Goal: Task Accomplishment & Management: Manage account settings

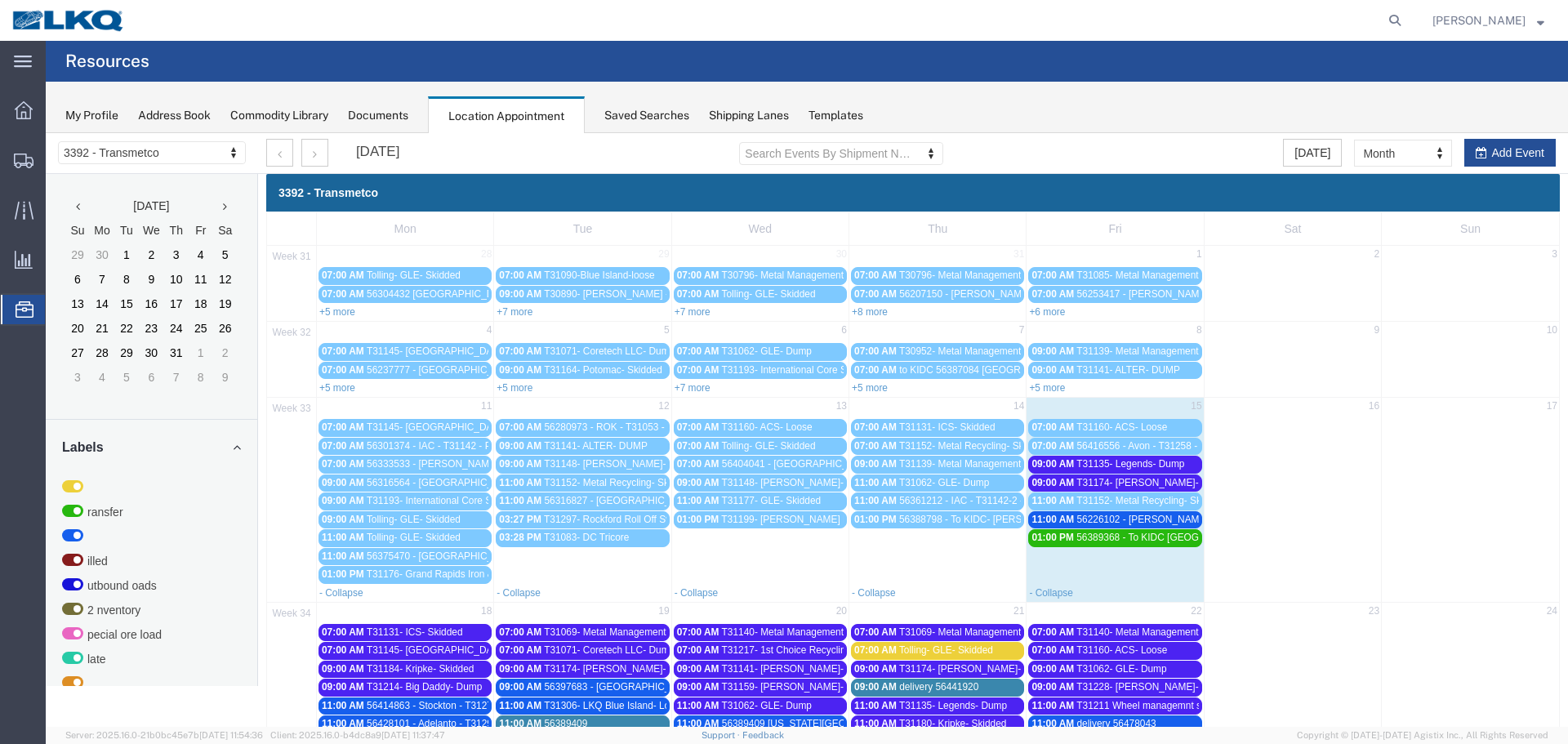
scroll to position [215, 0]
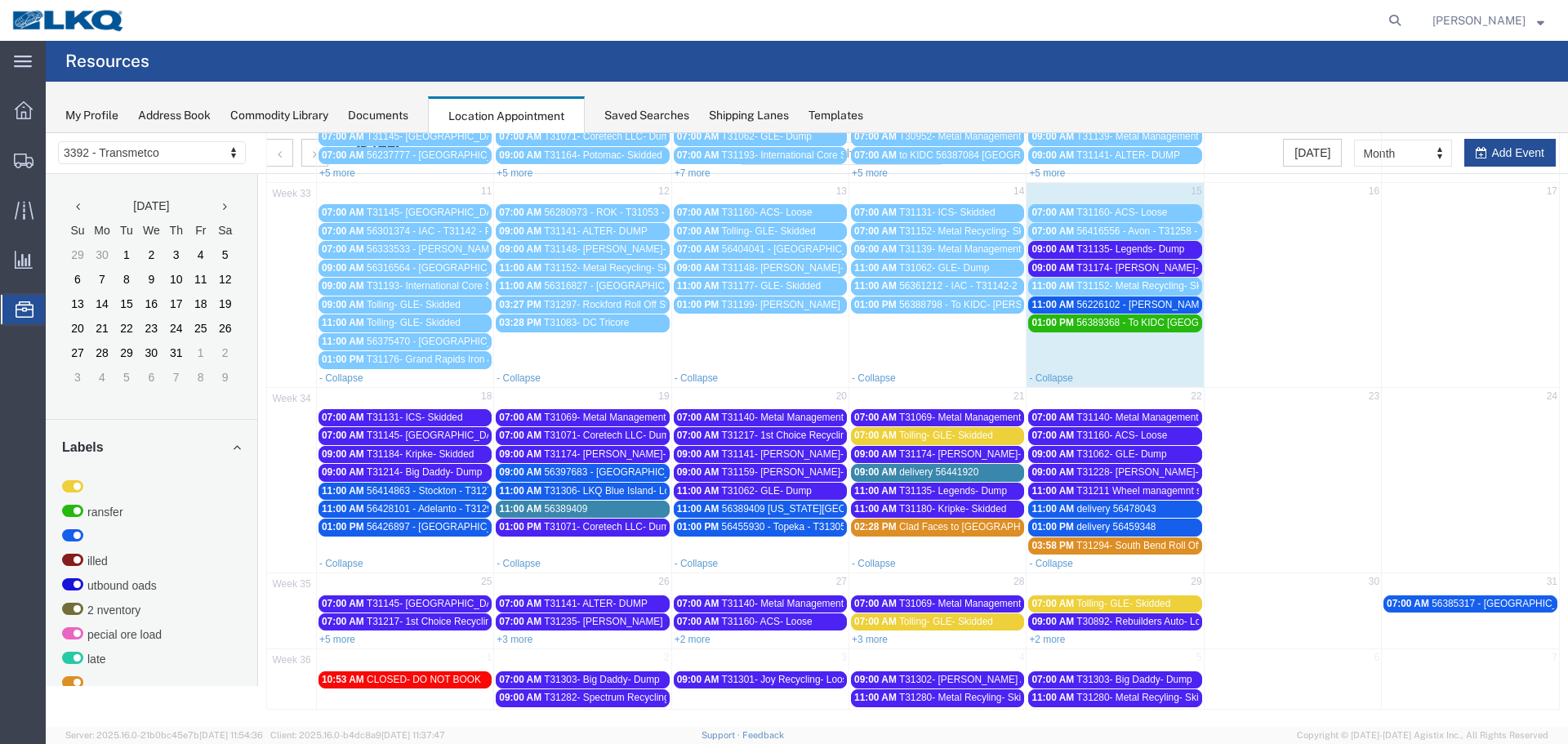
click at [1149, 252] on span "T31135- Legends- Dump" at bounding box center [1129, 249] width 107 height 12
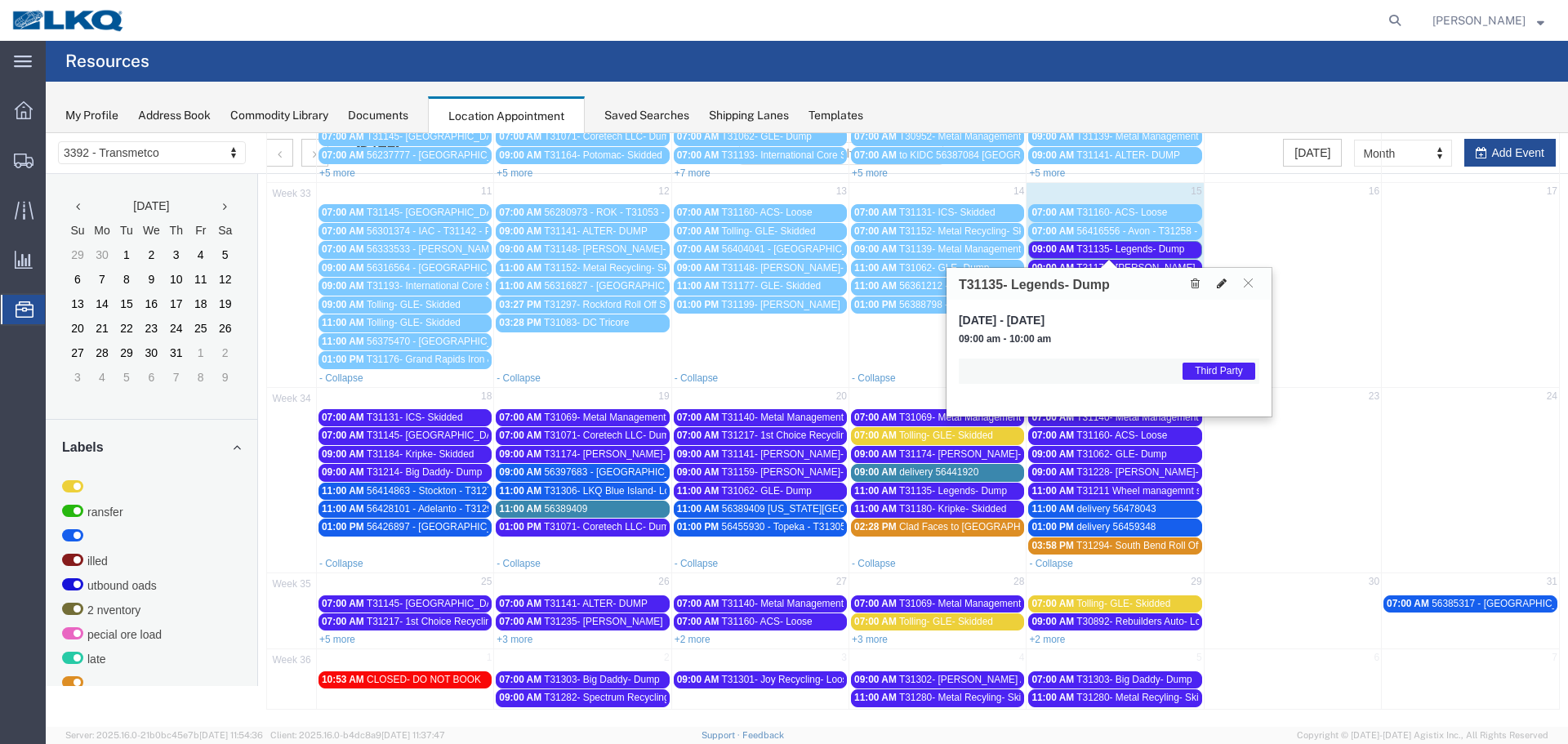
click at [1223, 284] on icon at bounding box center [1221, 283] width 10 height 12
select select "1"
select select "23"
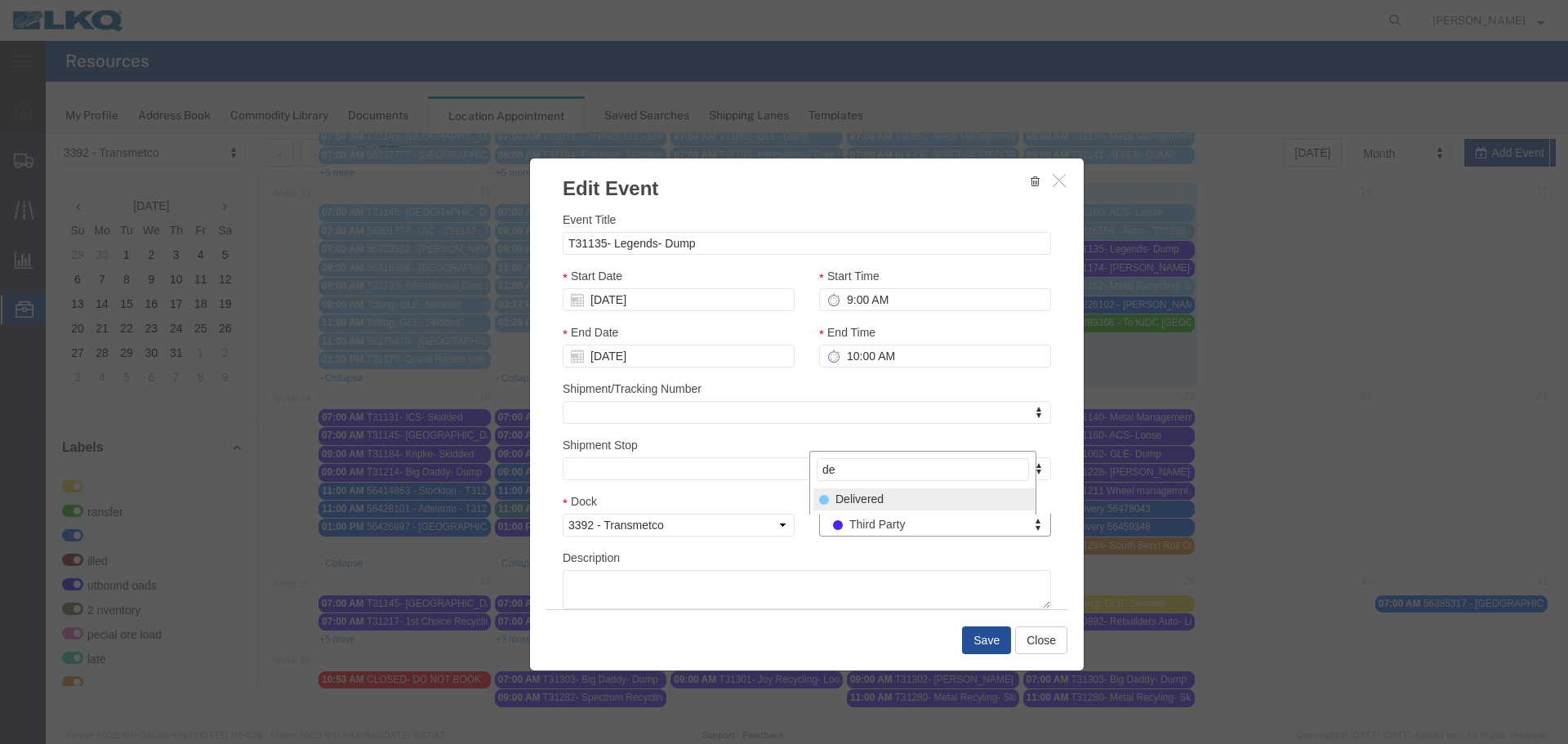
type input "de"
drag, startPoint x: 867, startPoint y: 503, endPoint x: 912, endPoint y: 538, distance: 57.0
select select "40"
click at [976, 632] on button "Save" at bounding box center [986, 639] width 49 height 28
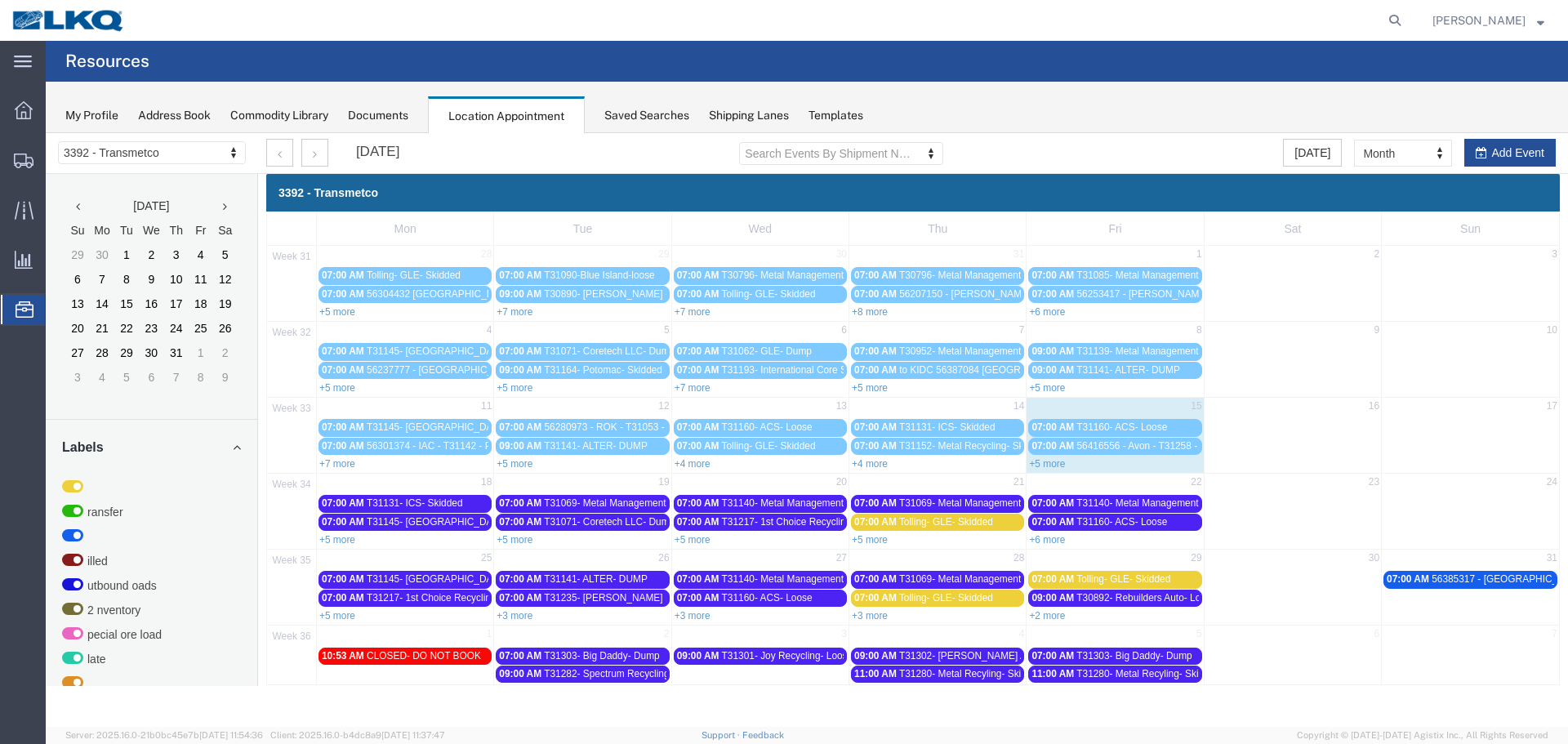
scroll to position [0, 0]
click at [1064, 461] on link "+5 more" at bounding box center [1047, 463] width 36 height 12
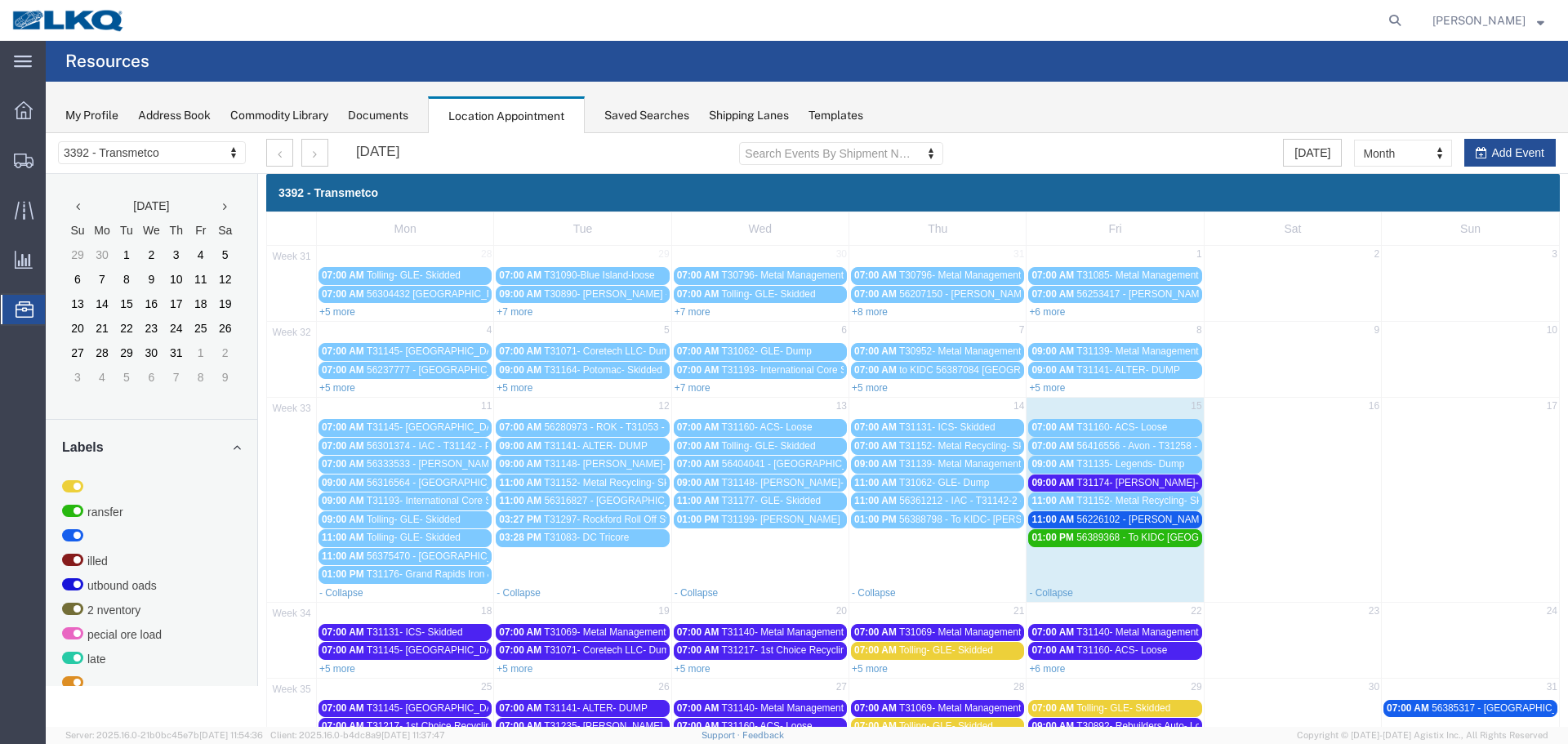
click at [1116, 519] on span "56226102 - [PERSON_NAME] - T31173 - Palletized" at bounding box center [1188, 518] width 224 height 12
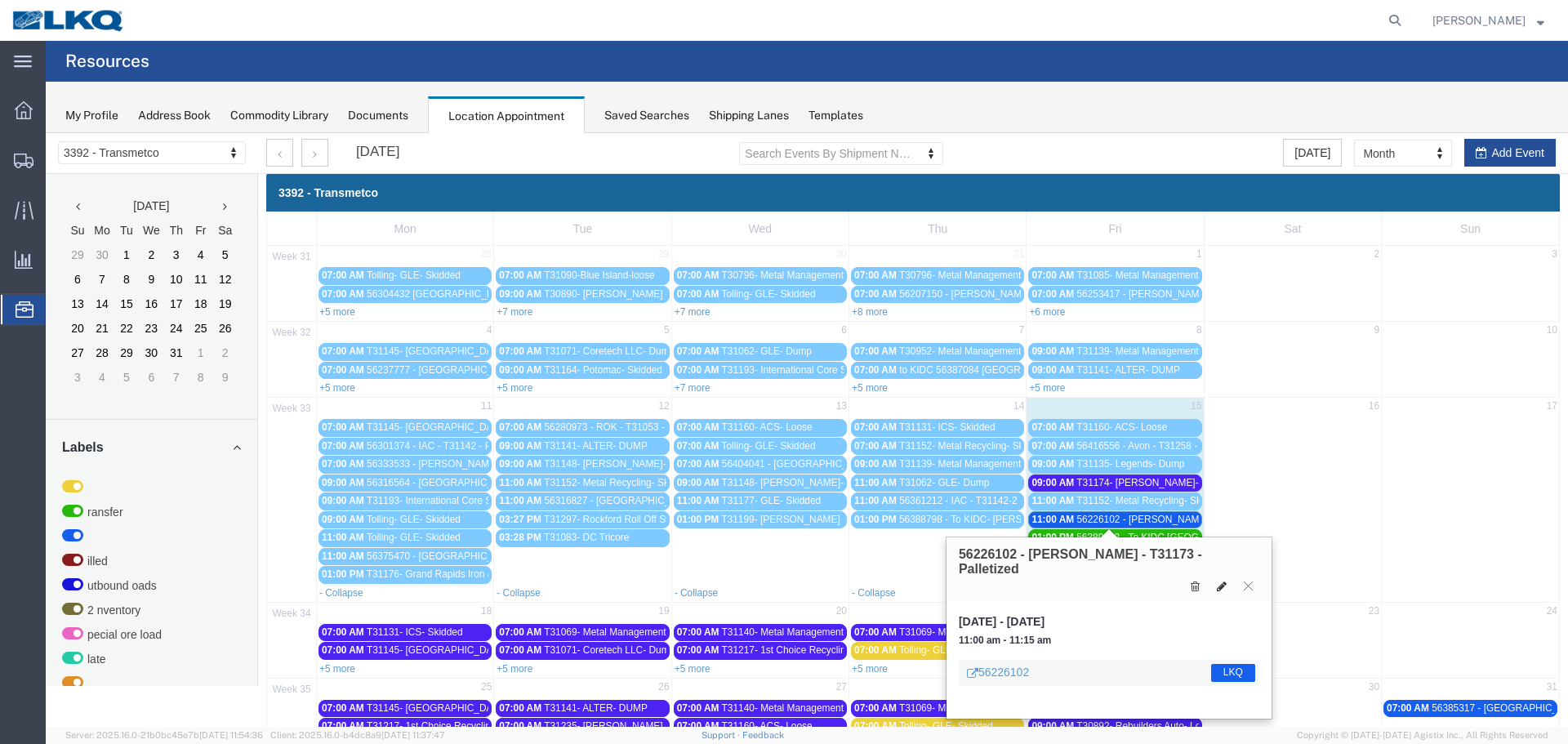
click at [1219, 581] on icon at bounding box center [1221, 586] width 10 height 12
select select "1"
select select "22"
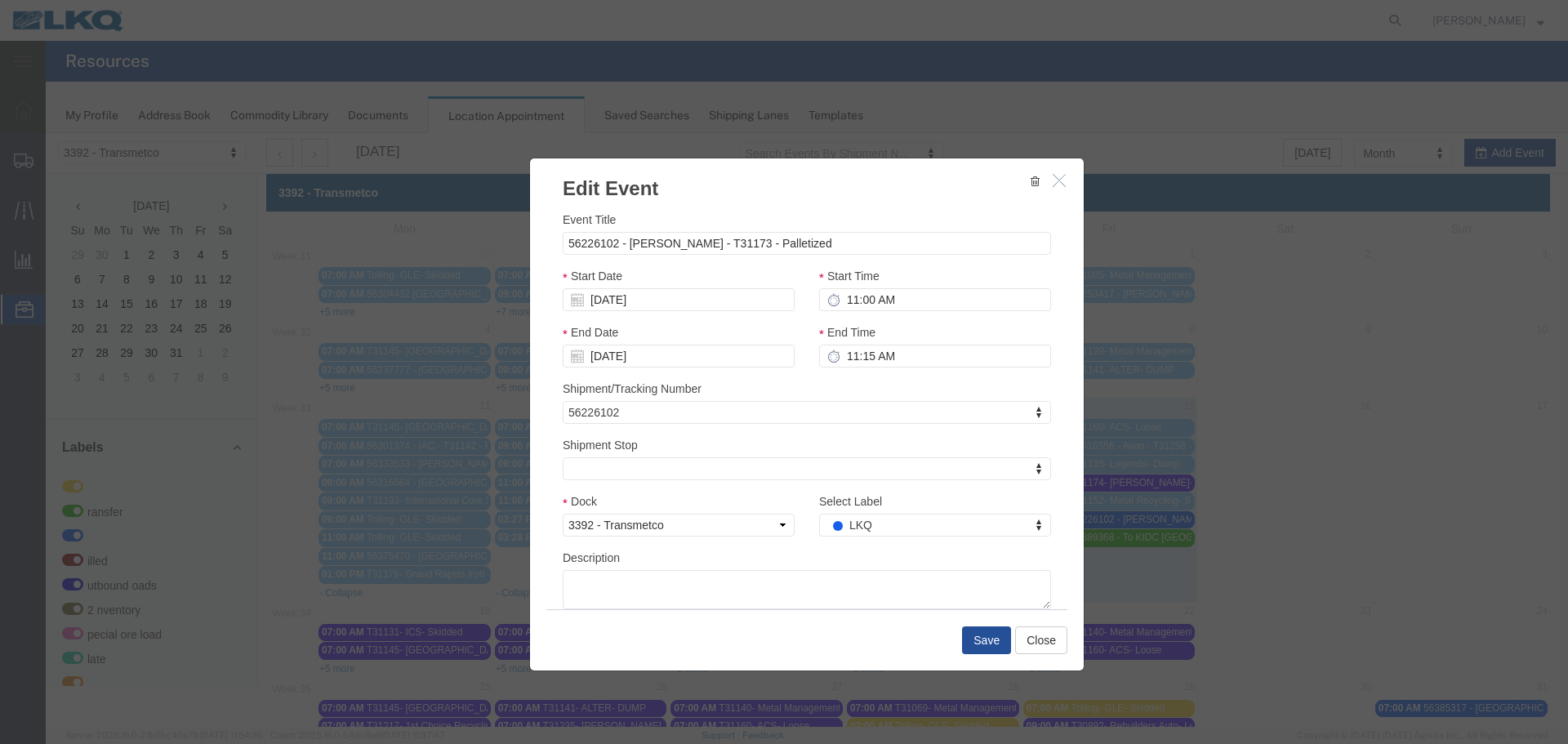
select select
type input "de"
select select "40"
click at [979, 637] on button "Save" at bounding box center [986, 639] width 49 height 28
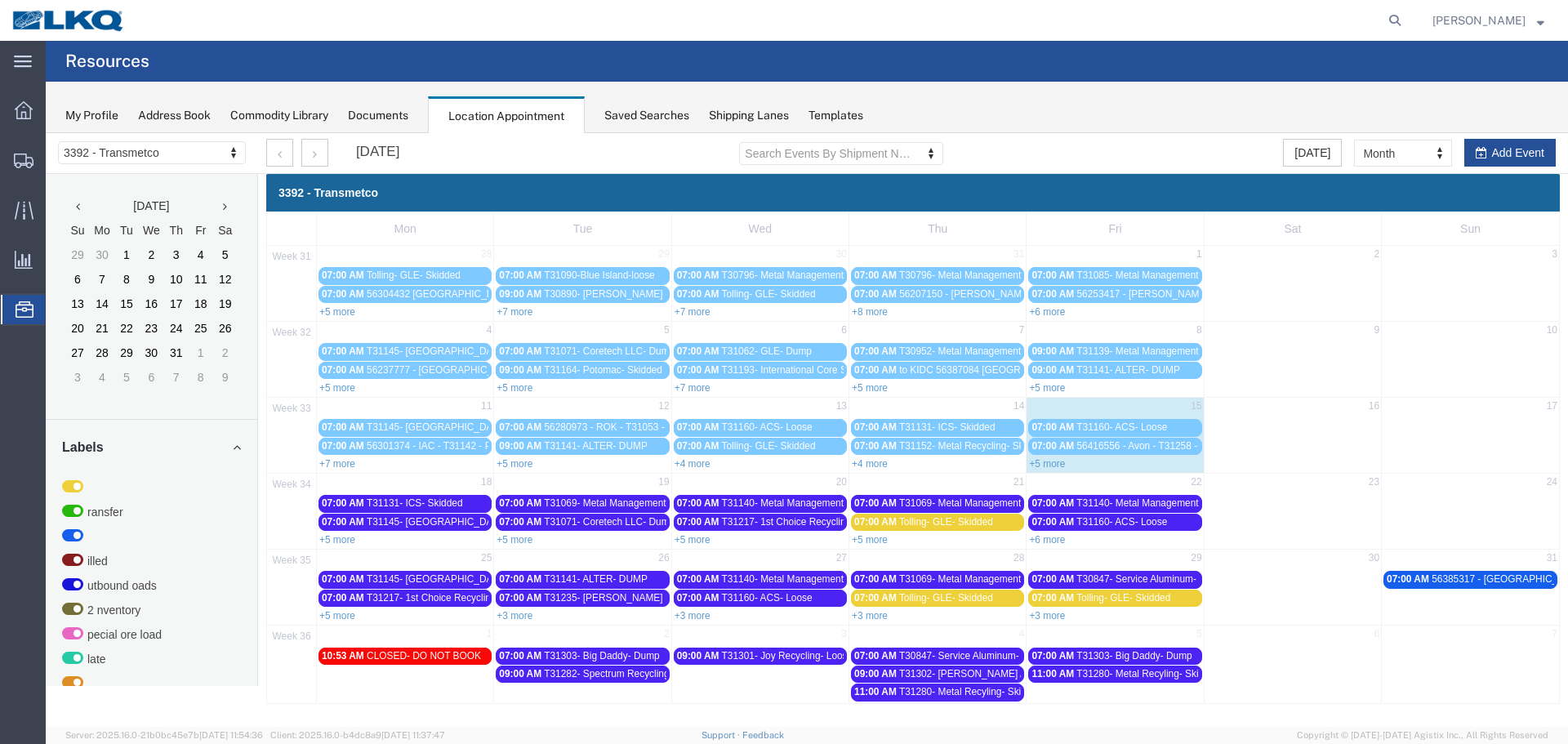
click at [1114, 467] on div "+5 more" at bounding box center [1114, 463] width 177 height 16
select select "1"
select select
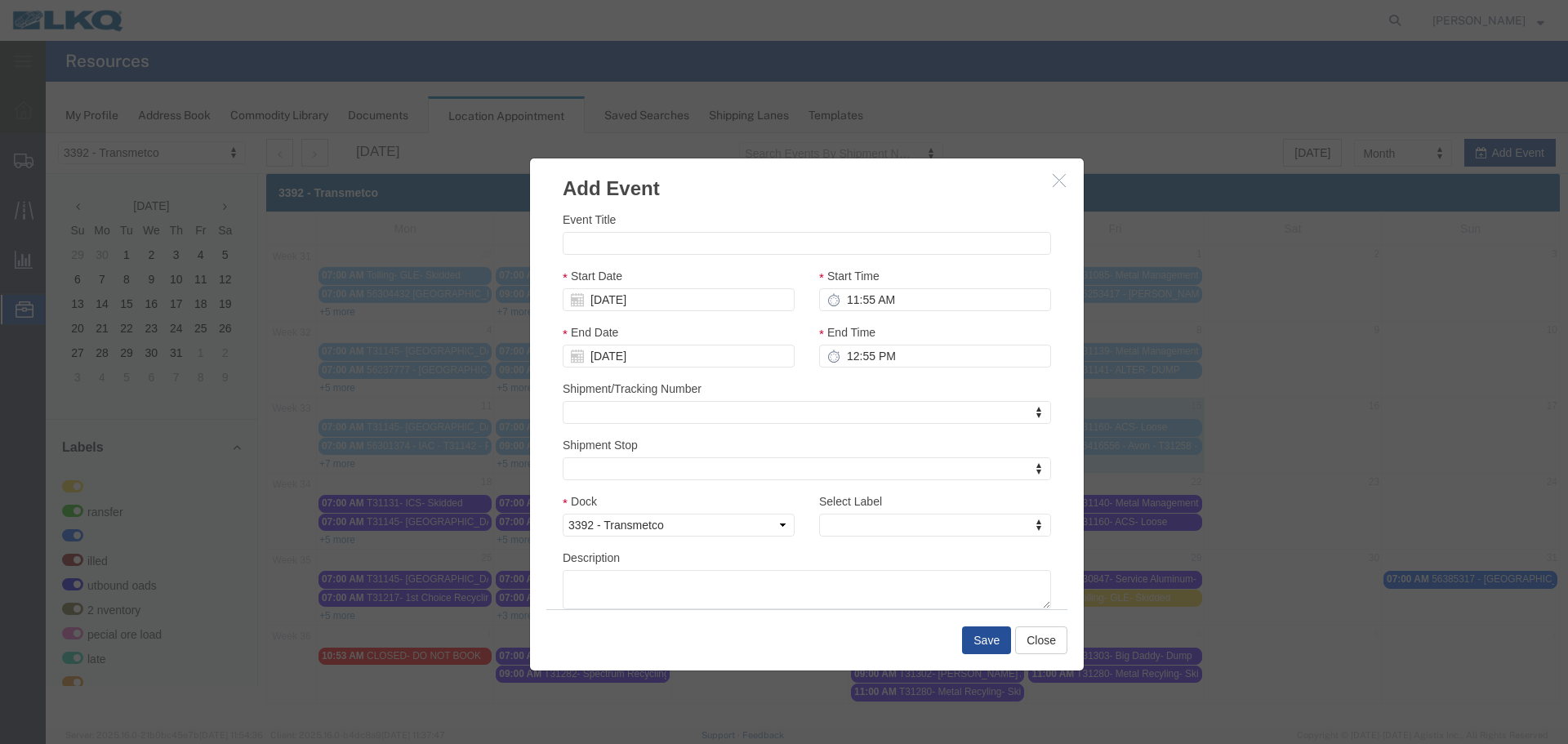
click at [1063, 178] on icon "button" at bounding box center [1058, 180] width 13 height 14
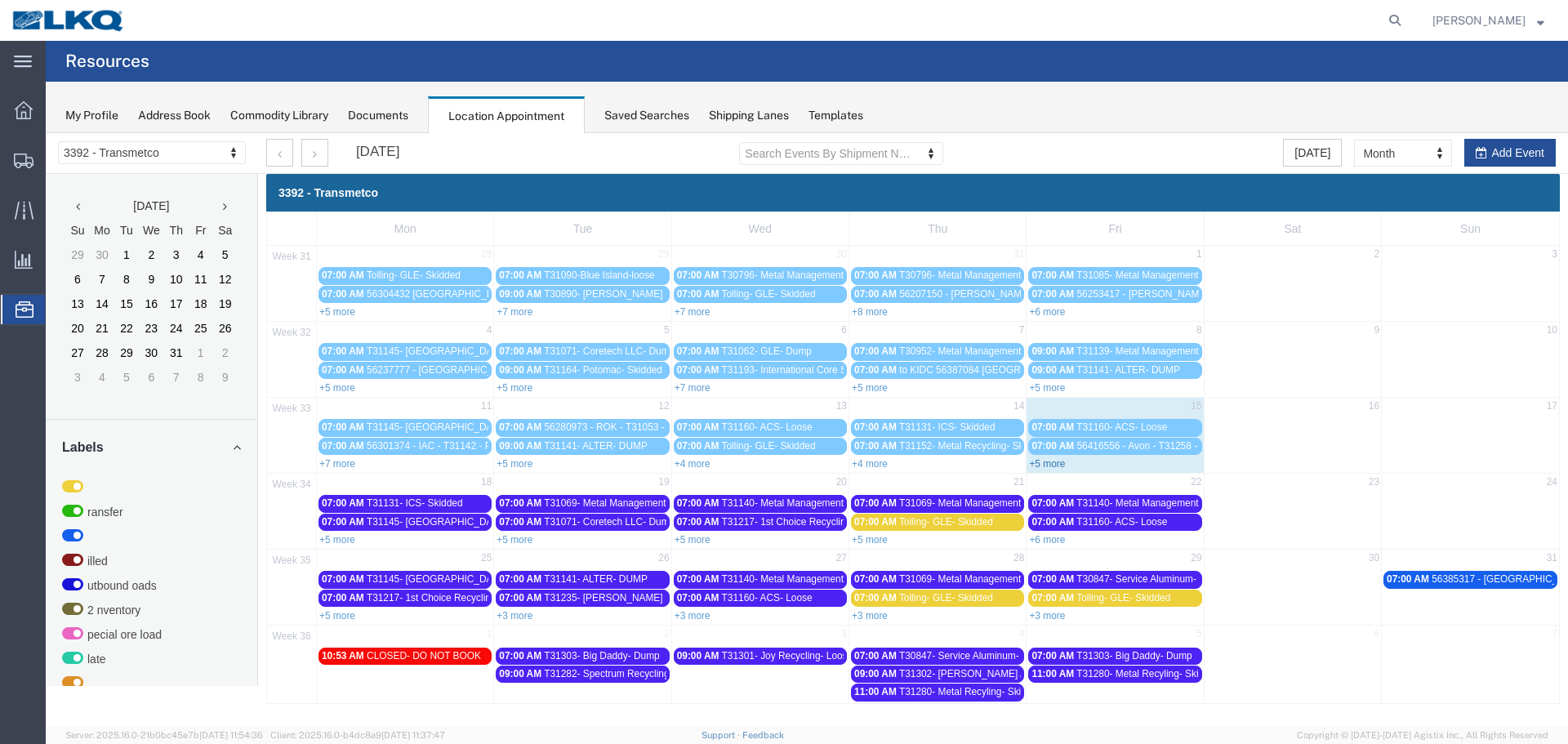
click at [1053, 464] on link "+5 more" at bounding box center [1047, 463] width 36 height 12
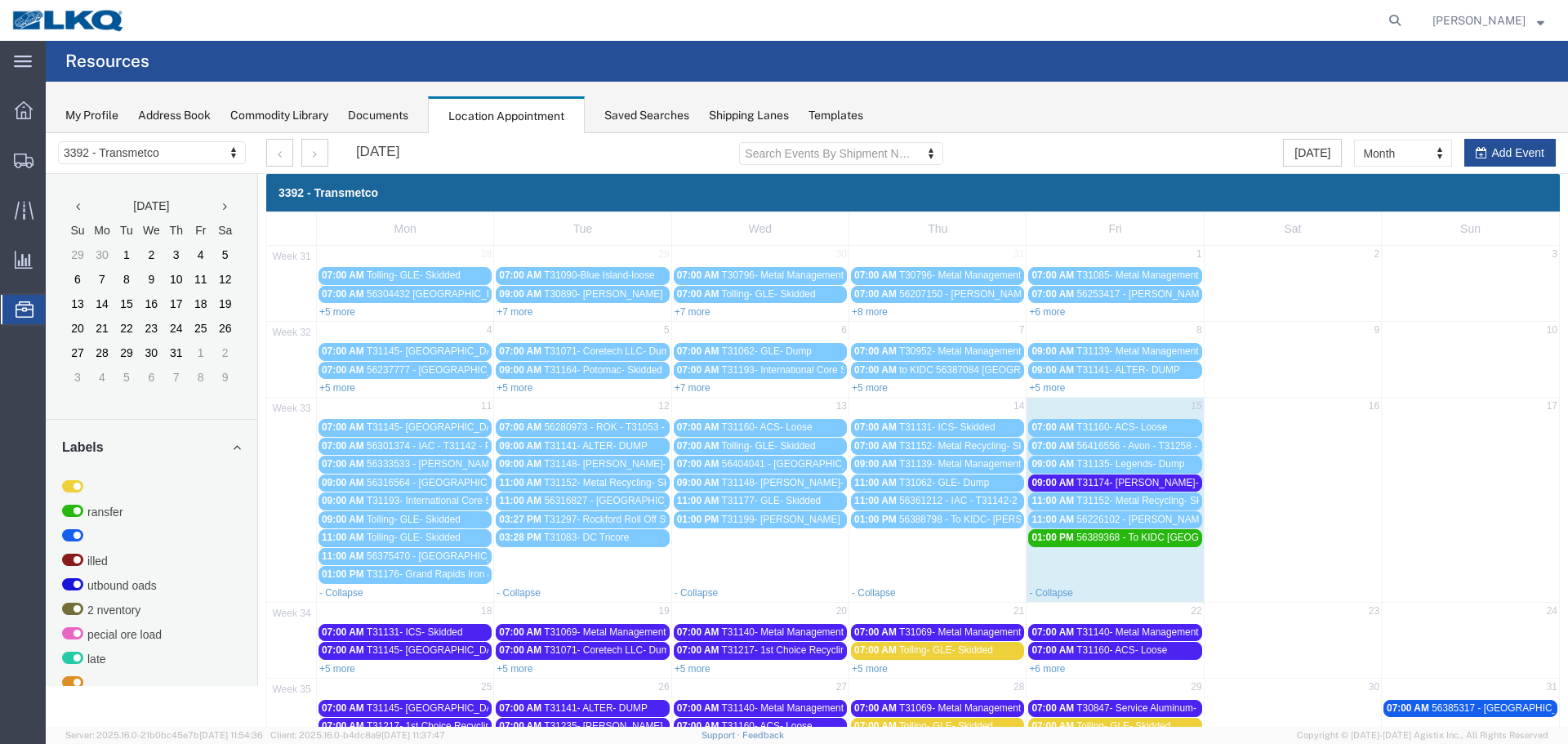
click at [1123, 519] on span "56226102 - [PERSON_NAME] - T31173 - Palletized" at bounding box center [1188, 518] width 224 height 12
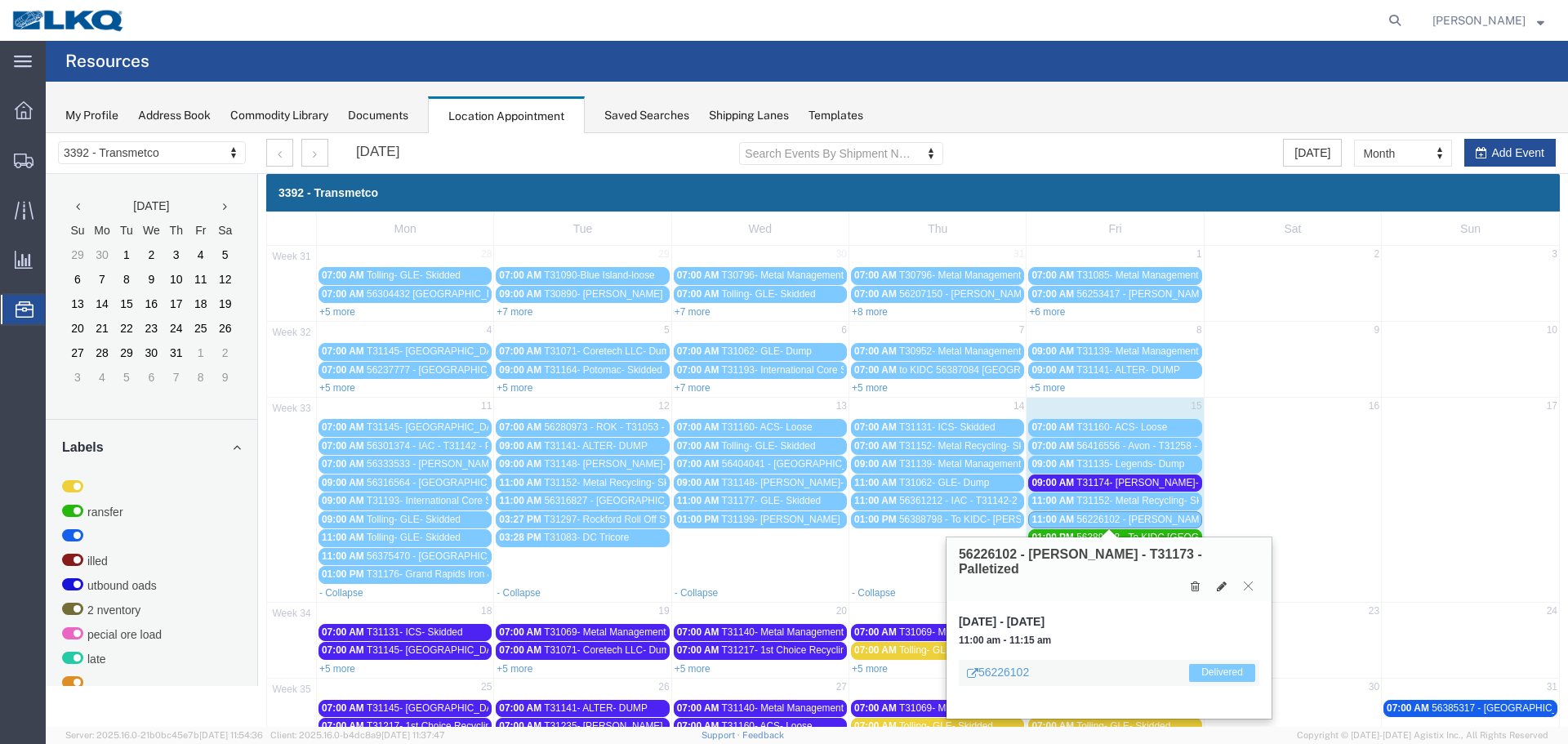
click at [1251, 581] on icon at bounding box center [1247, 585] width 9 height 10
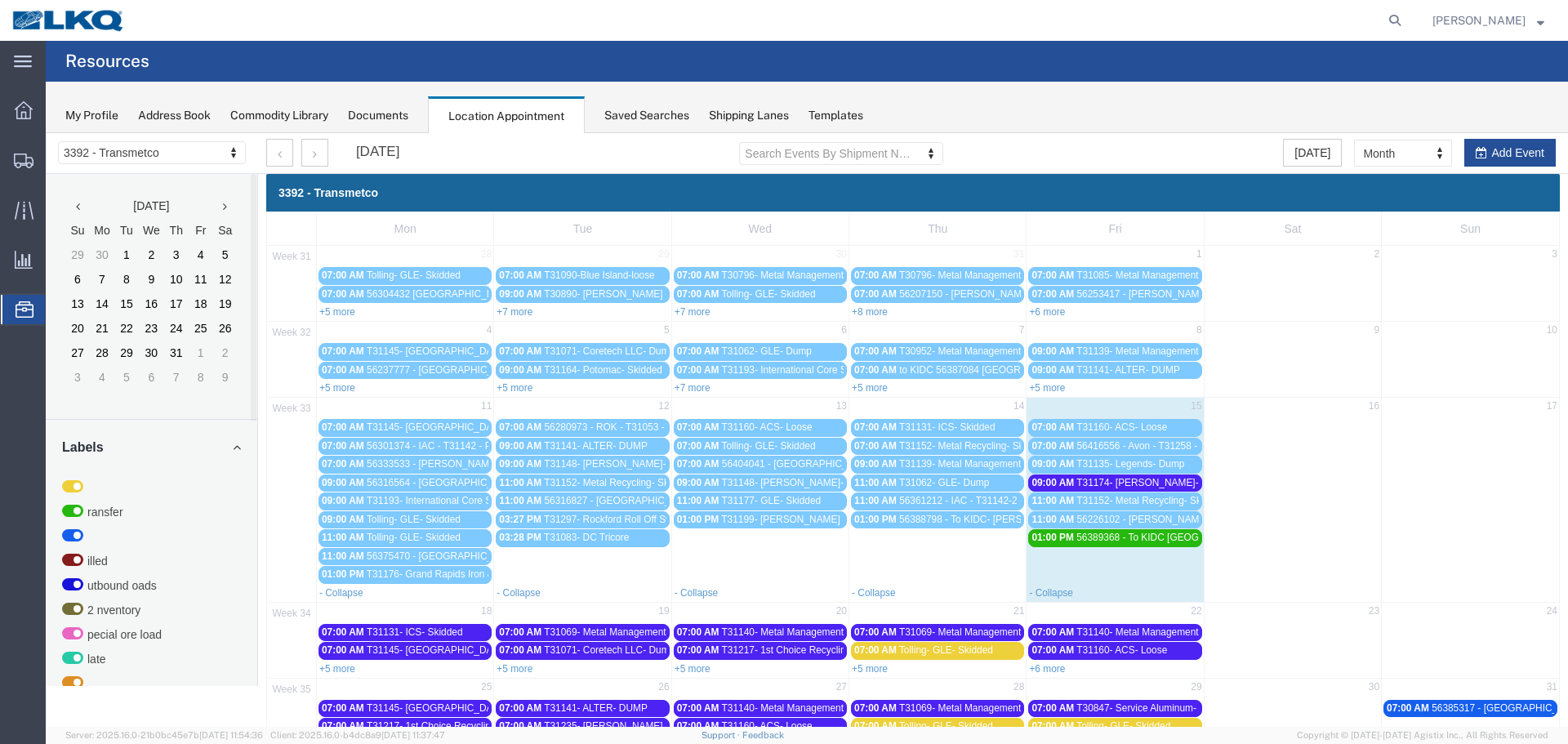
click at [935, 569] on td "01:00 PM 56388798 - To KIDC- [PERSON_NAME] - T31274 - Palletized" at bounding box center [938, 547] width 178 height 74
select select "1"
select select
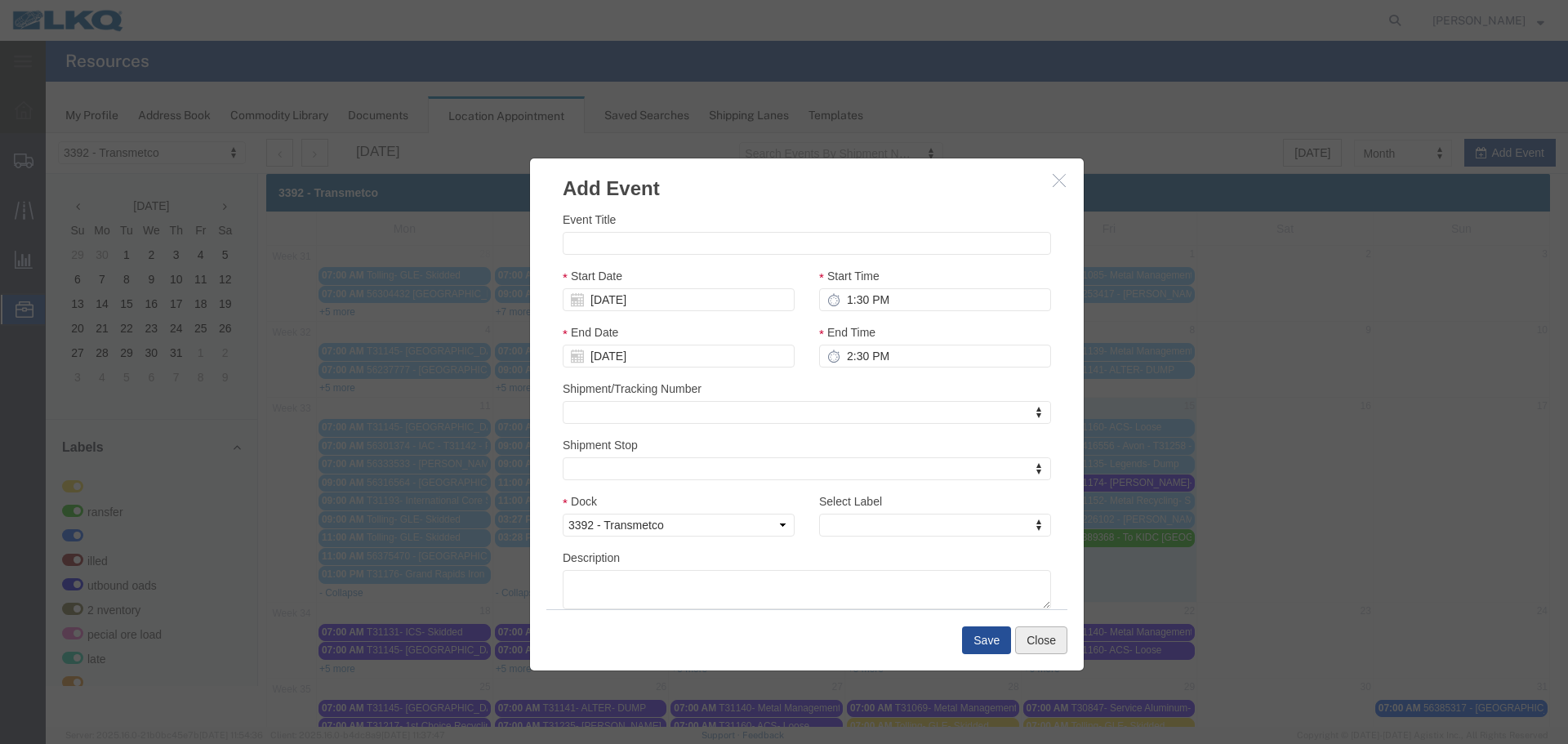
click at [1018, 637] on button "Close" at bounding box center [1041, 639] width 52 height 28
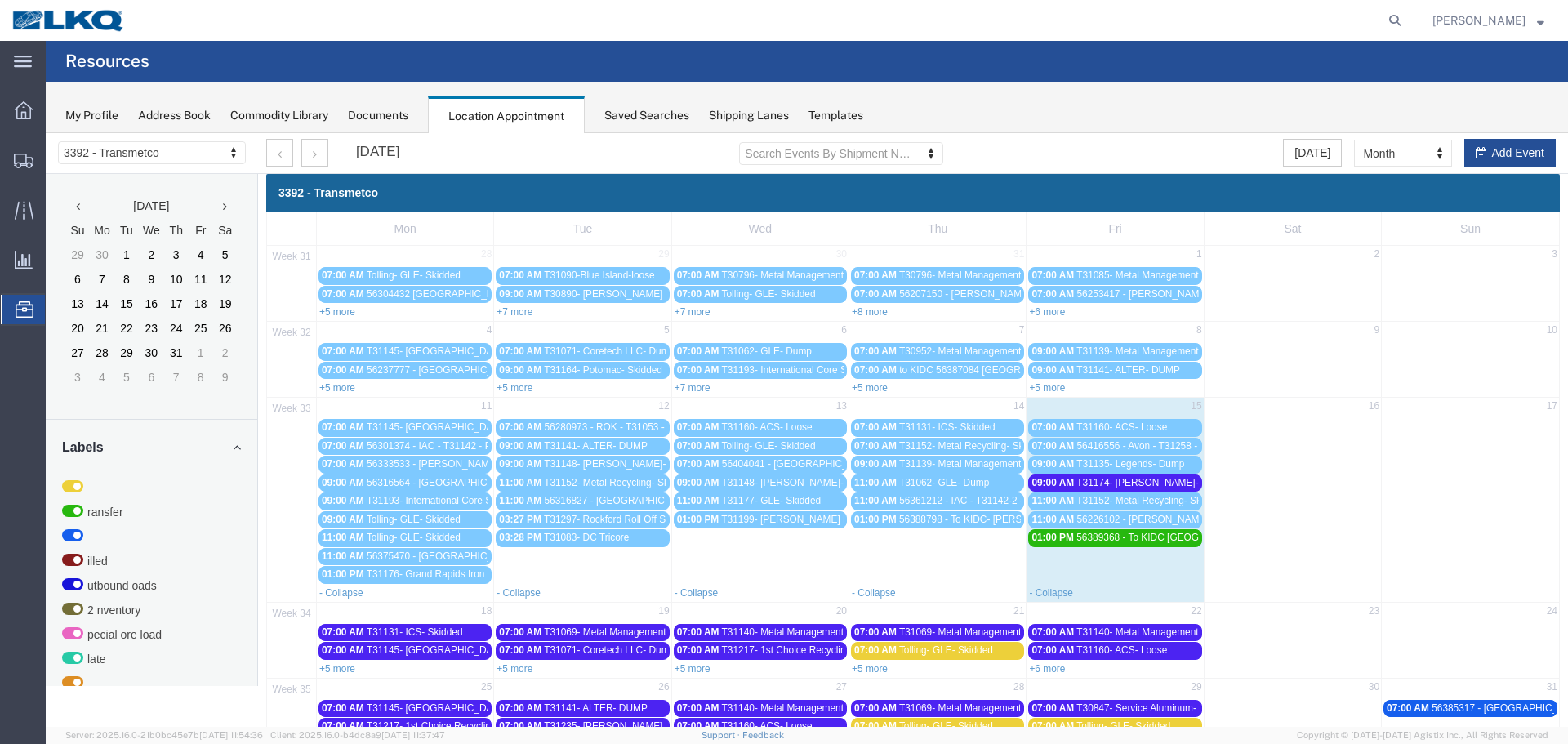
click at [1110, 520] on span "56226102 - [PERSON_NAME] - T31173 - Palletized" at bounding box center [1188, 518] width 224 height 12
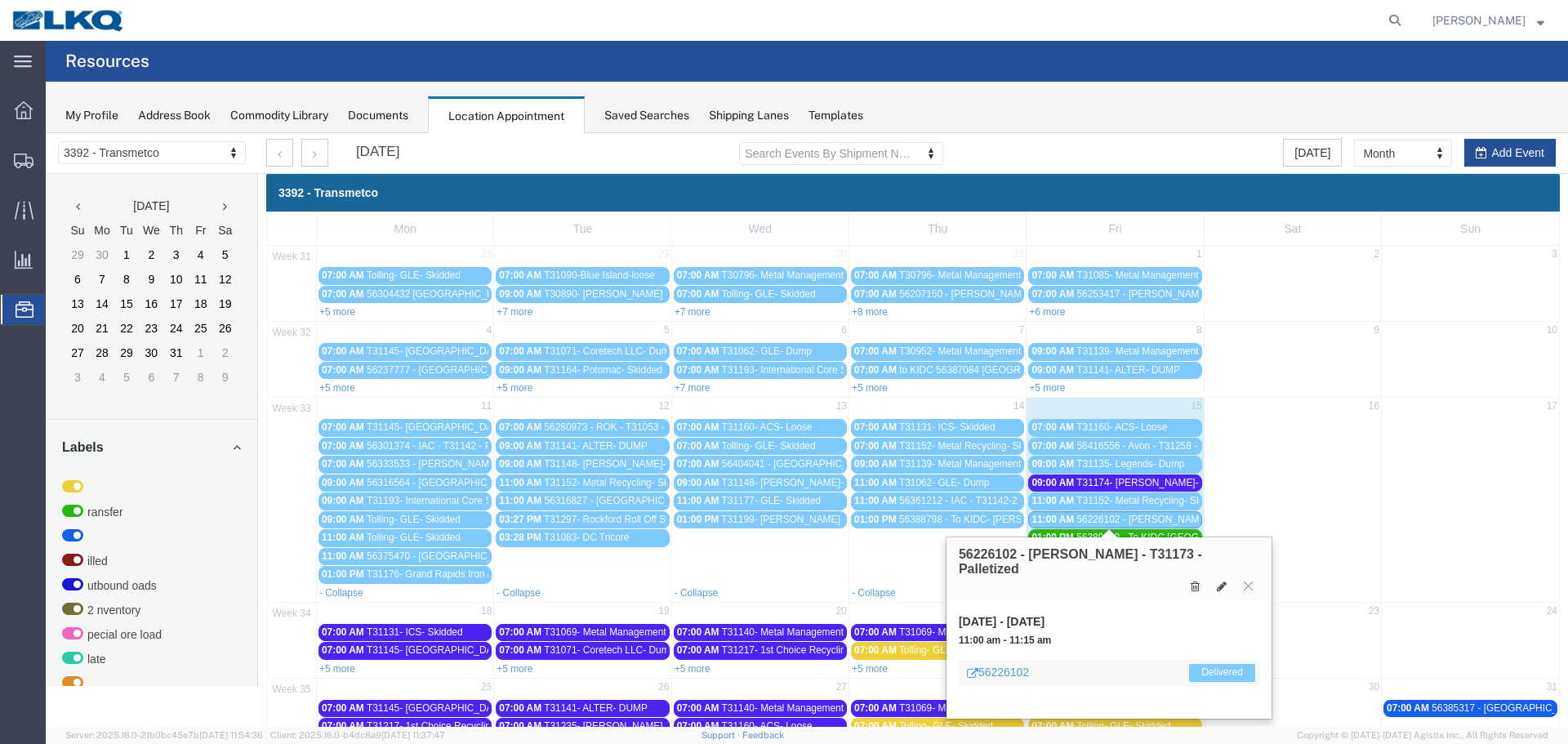
click at [1135, 448] on span "56416556 - Avon - T31258 - Palletized" at bounding box center [1159, 446] width 166 height 12
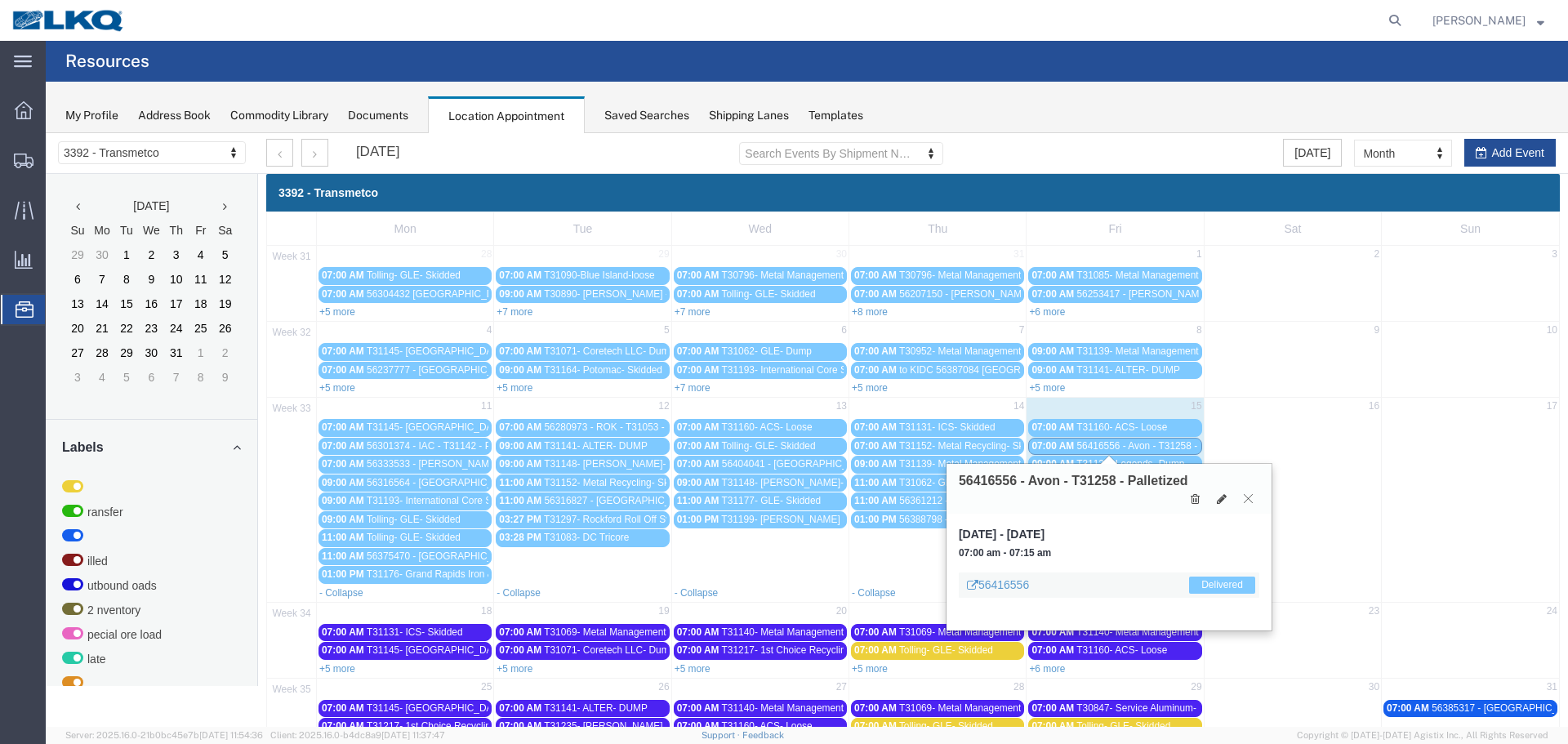
click at [1247, 497] on icon at bounding box center [1247, 497] width 9 height 10
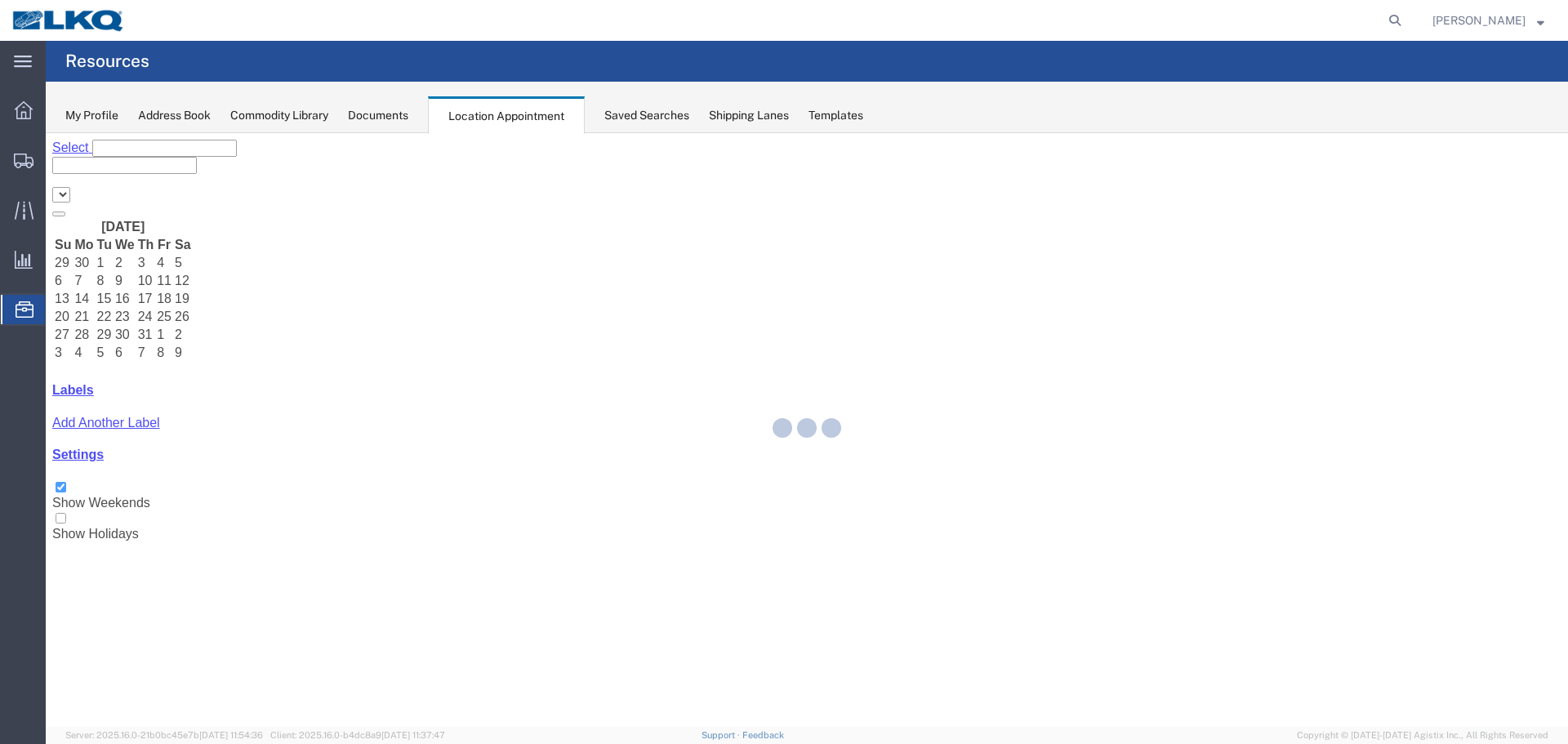
select select "28018"
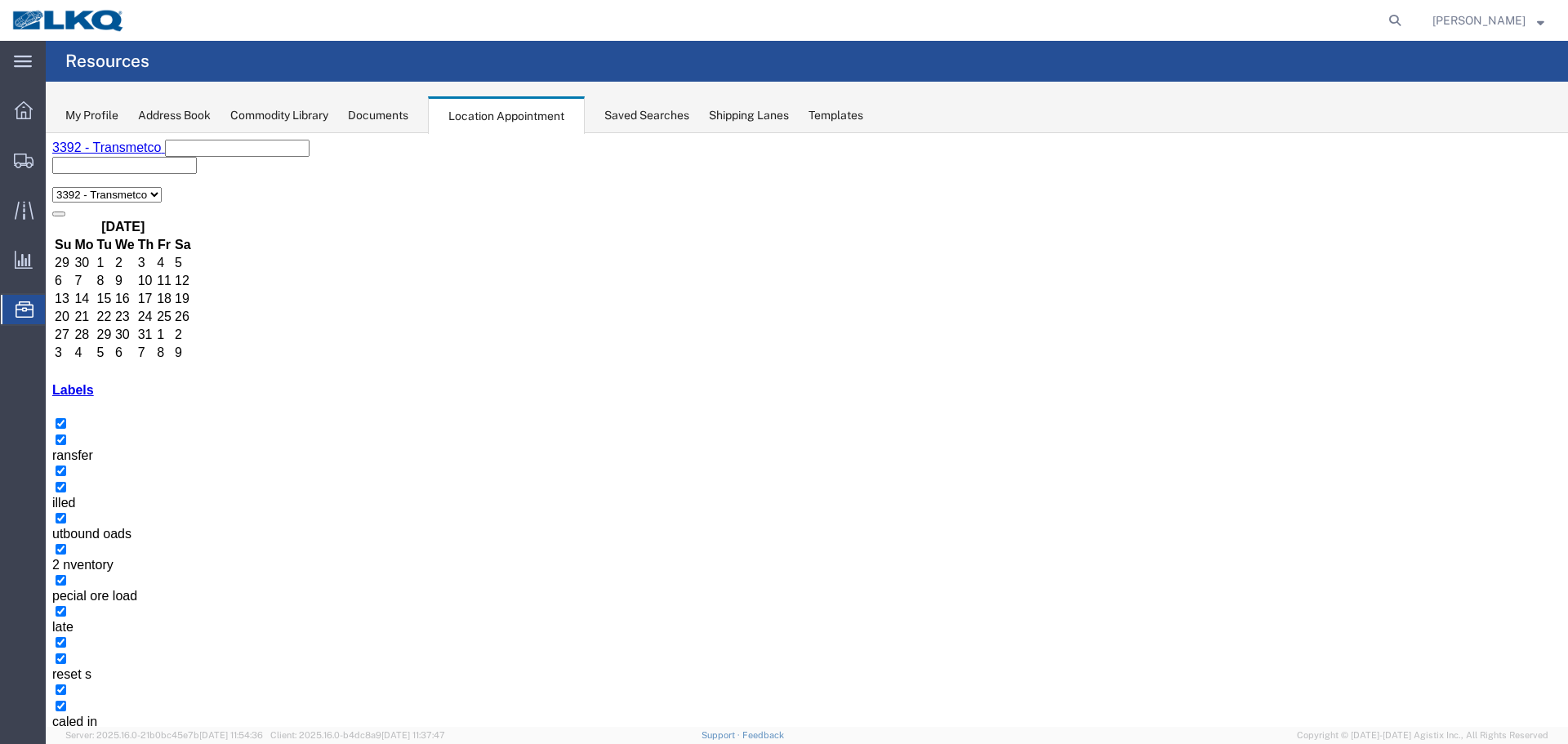
click at [1383, 22] on icon at bounding box center [1395, 20] width 23 height 23
click at [1390, 15] on icon at bounding box center [1395, 20] width 23 height 23
type input "56416556"
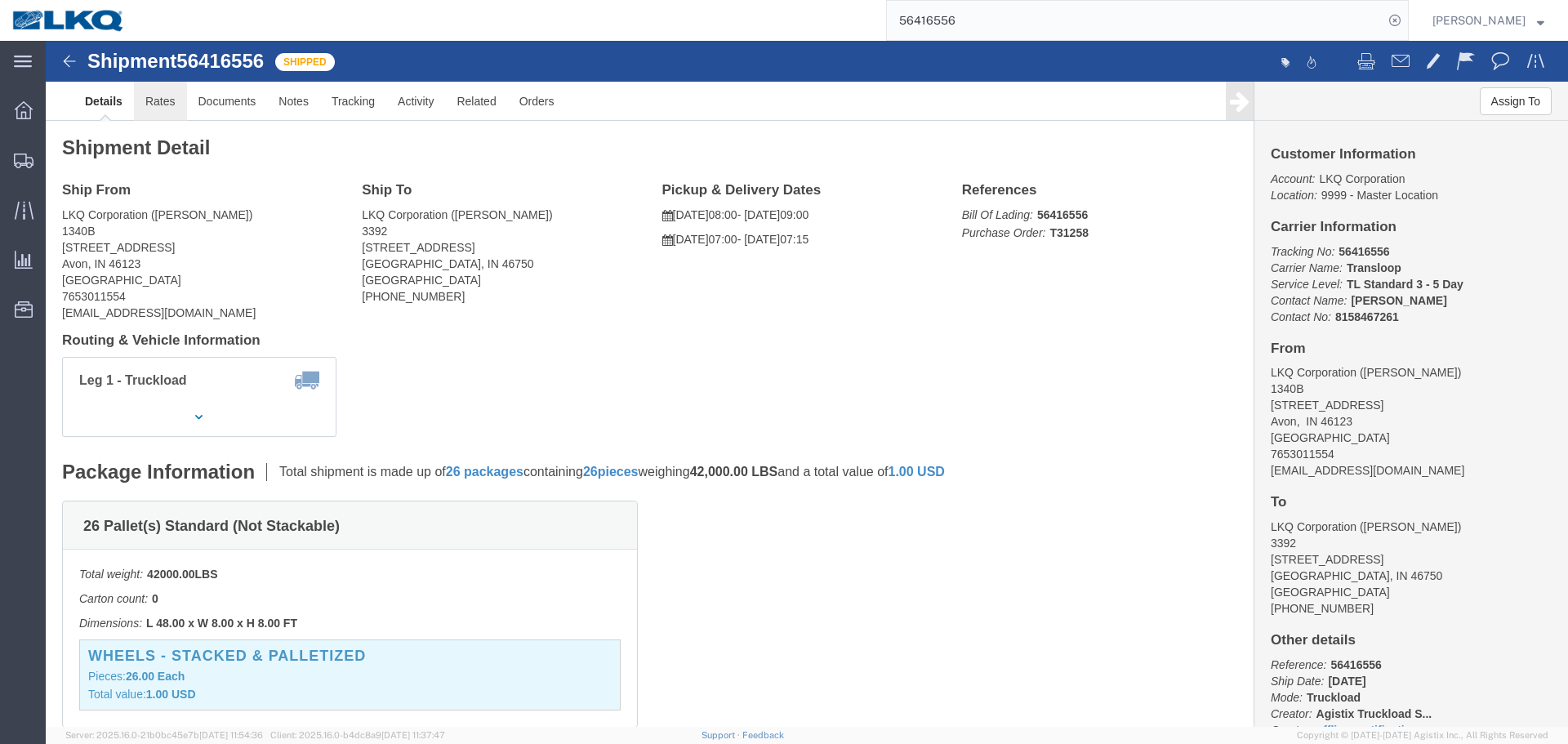
click link "Rates"
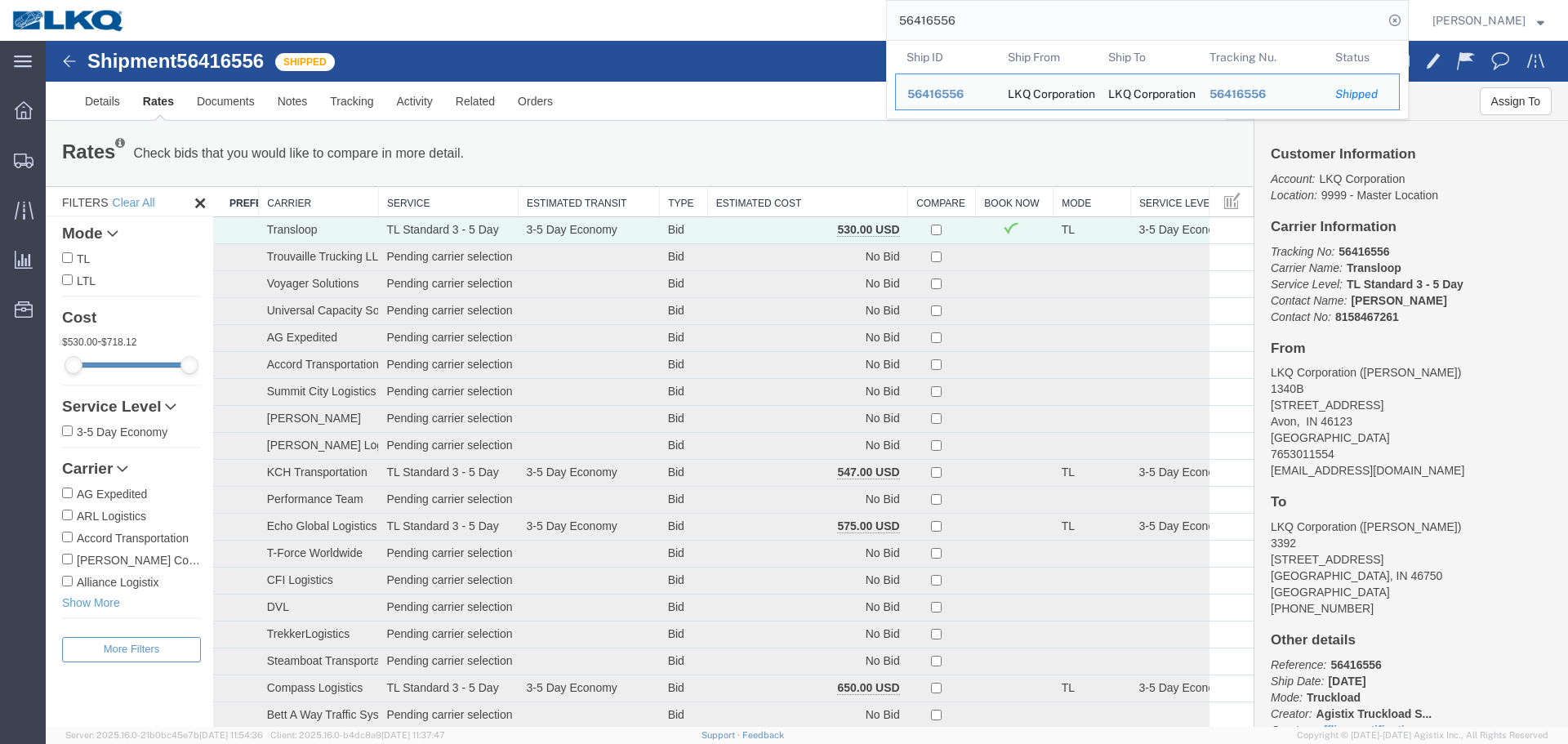
click at [969, 26] on input "56416556" at bounding box center [1135, 20] width 496 height 39
drag, startPoint x: 969, startPoint y: 25, endPoint x: 851, endPoint y: 28, distance: 118.0
click at [852, 28] on div "56416556 Ship ID Ship From Ship To Tracking Nu. Status Ship ID 56416556 Ship Fr…" at bounding box center [772, 20] width 1271 height 41
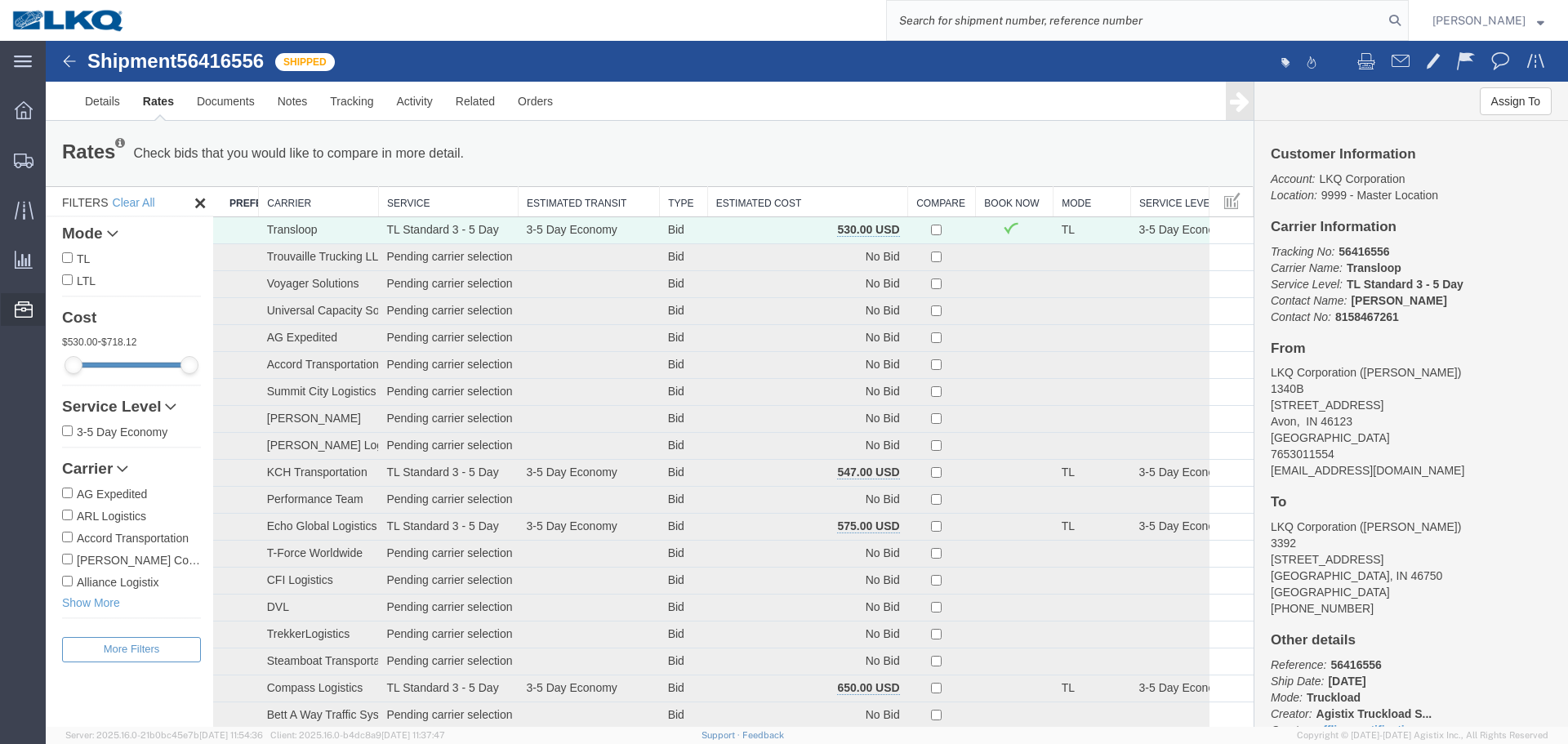
click at [0, 0] on span "Location Appointment" at bounding box center [0, 0] width 0 height 0
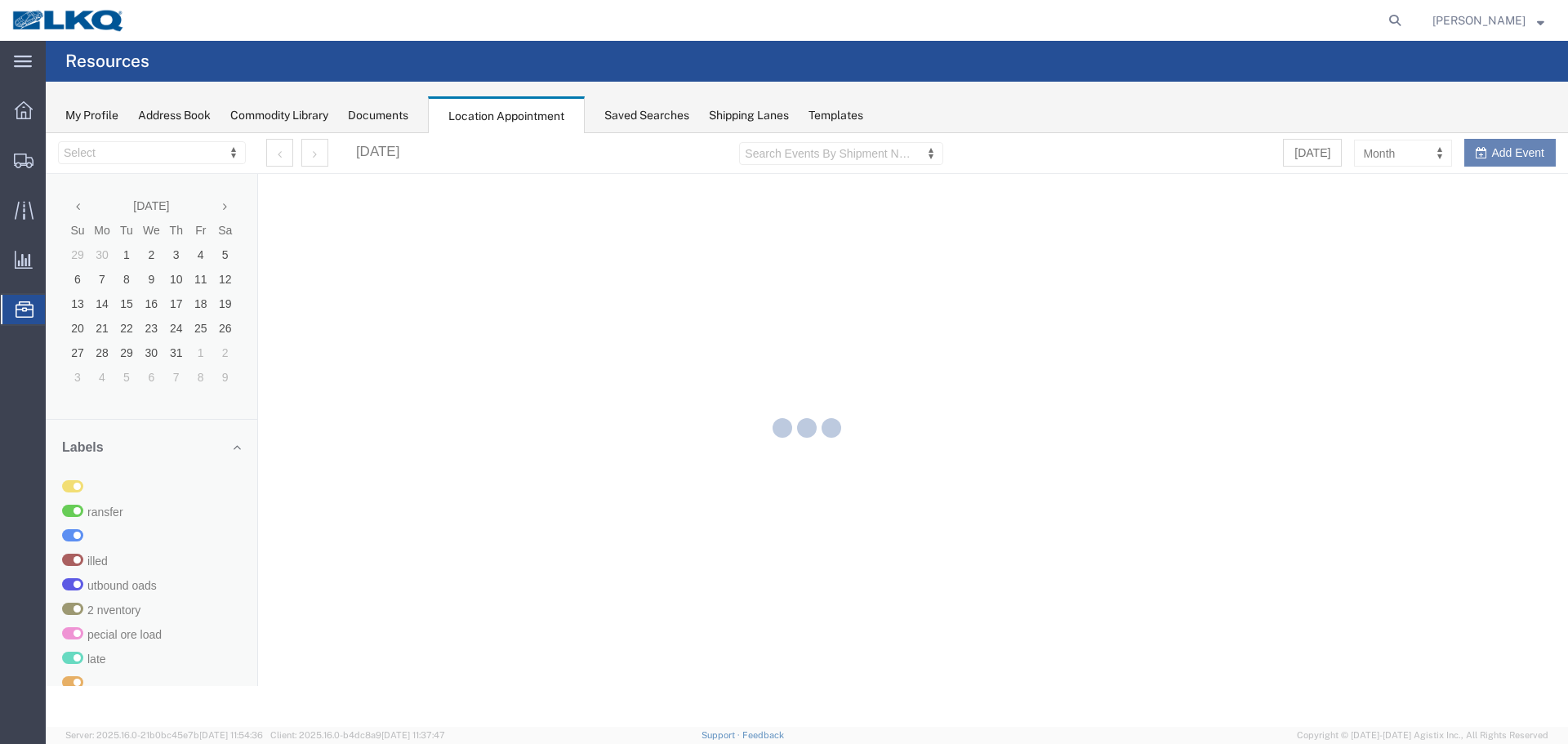
select select "28018"
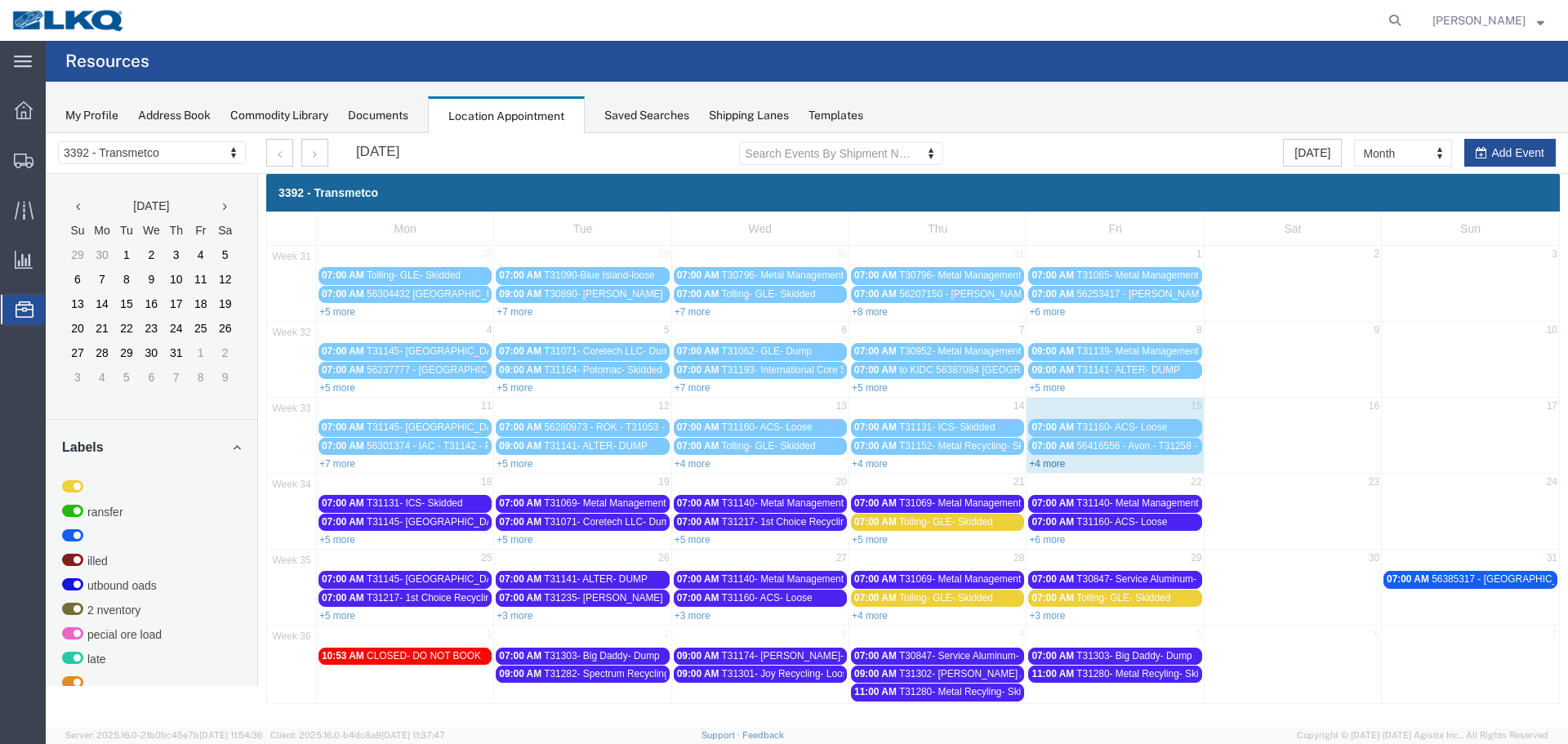
click at [1050, 459] on link "+4 more" at bounding box center [1047, 463] width 36 height 12
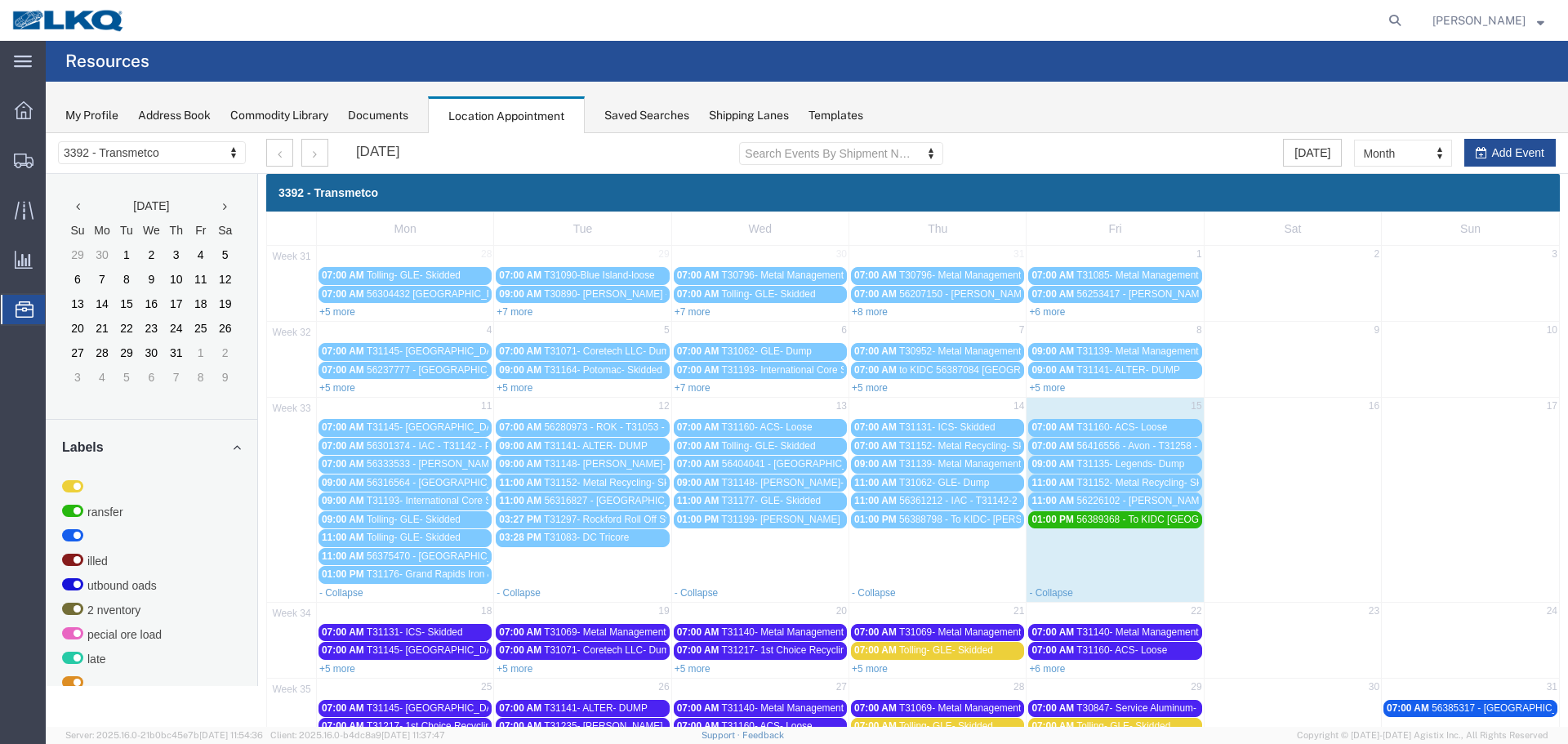
click at [1120, 449] on span "56416556 - Avon - T31258 - Palletized" at bounding box center [1159, 446] width 166 height 12
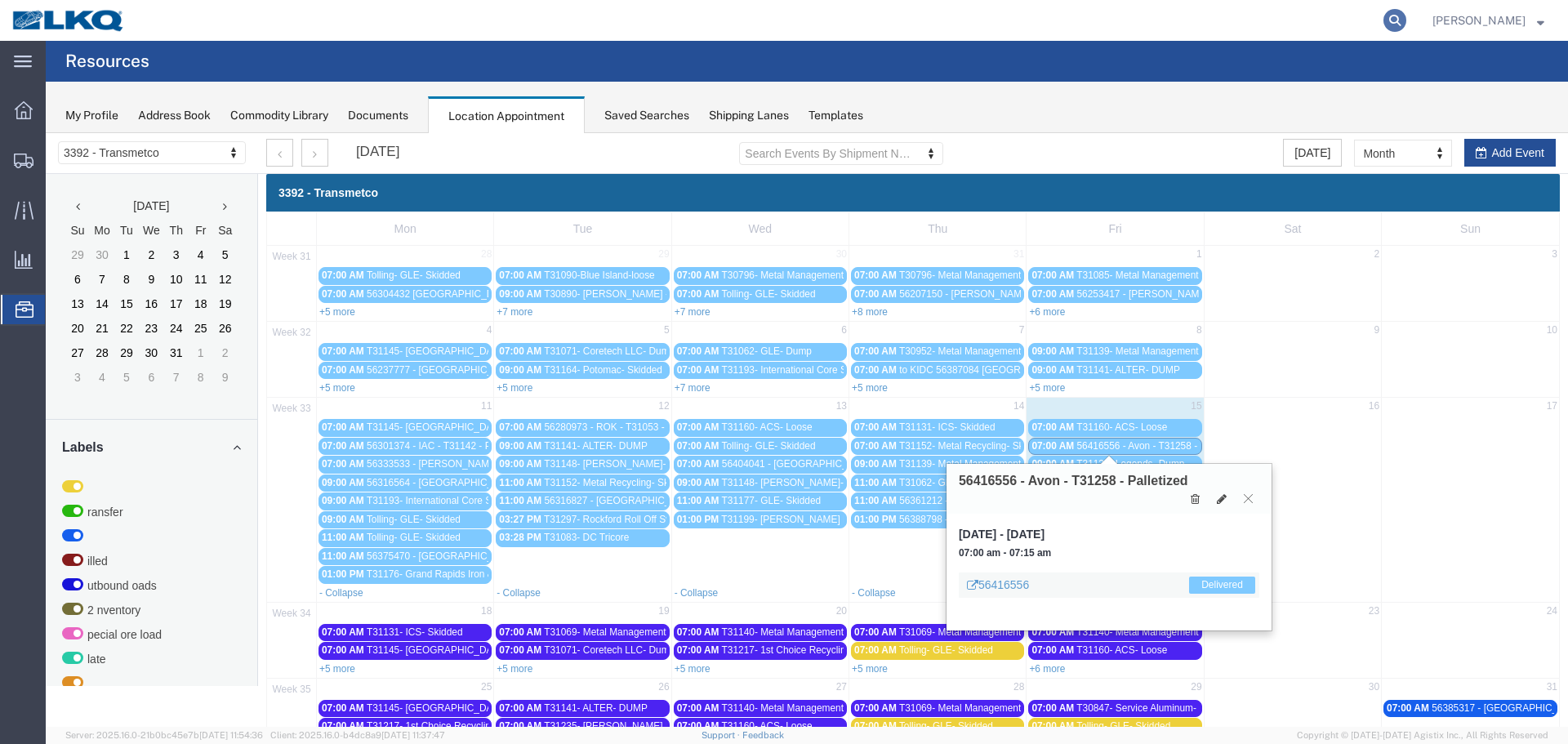
click at [1388, 24] on icon at bounding box center [1395, 20] width 23 height 23
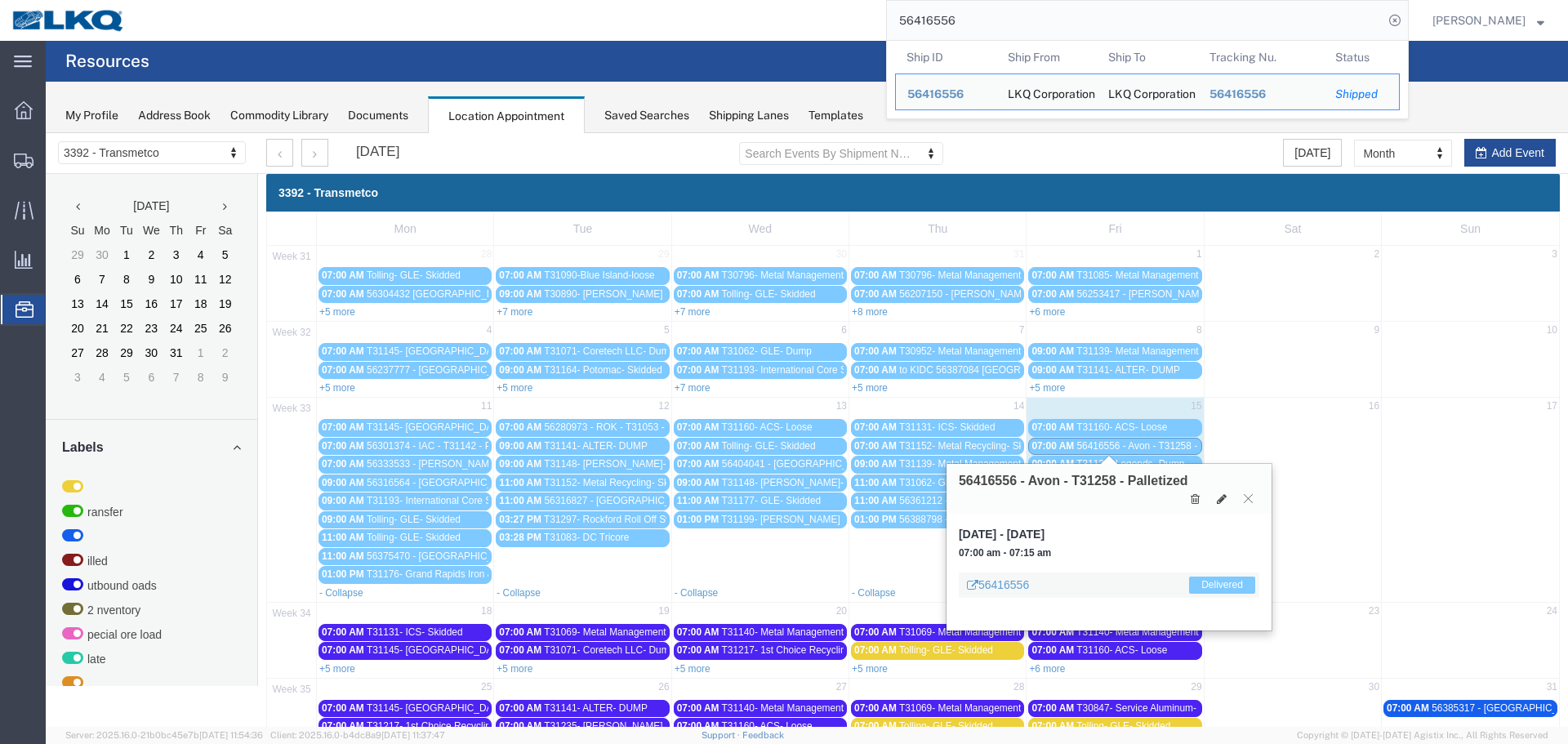
type input "56416556"
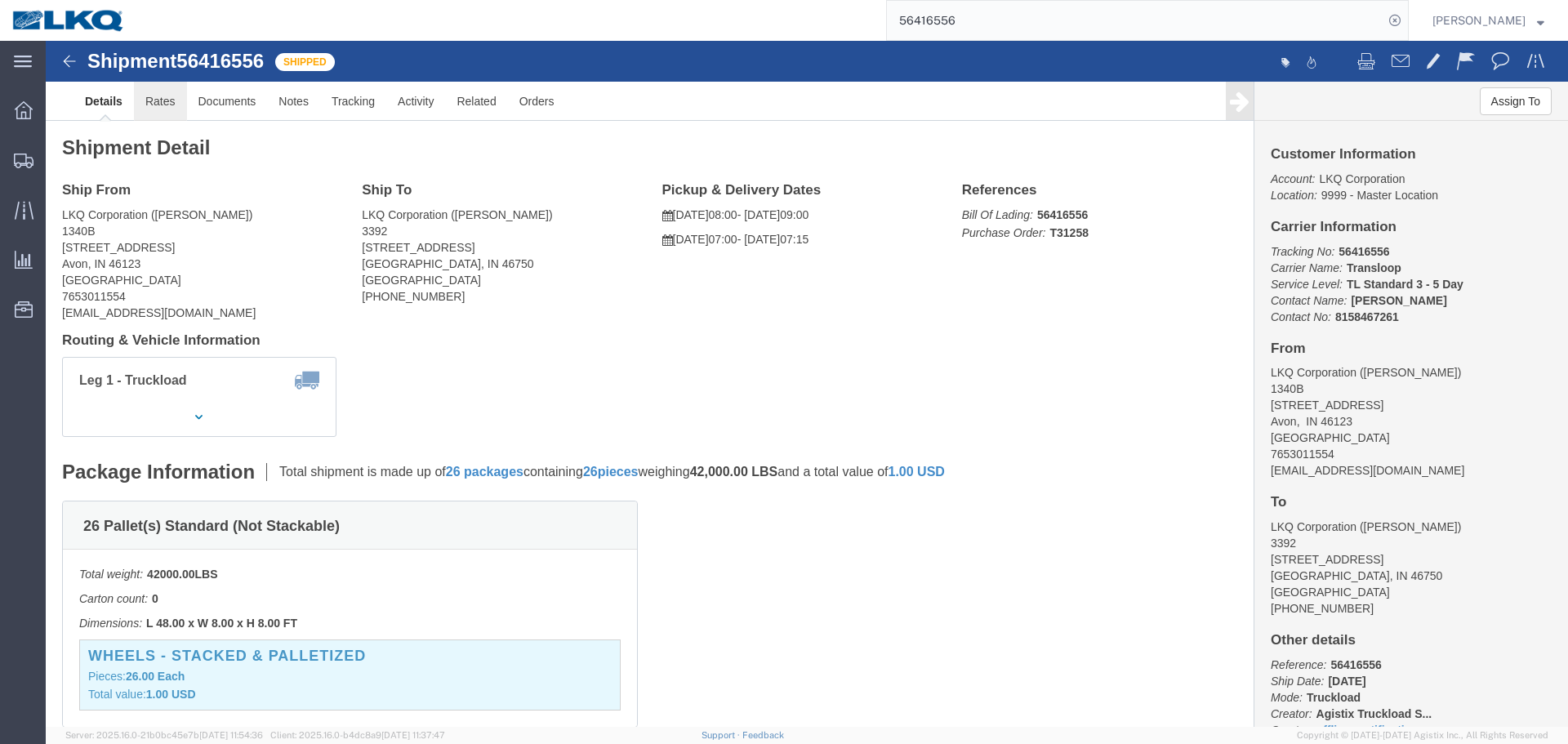
click link "Rates"
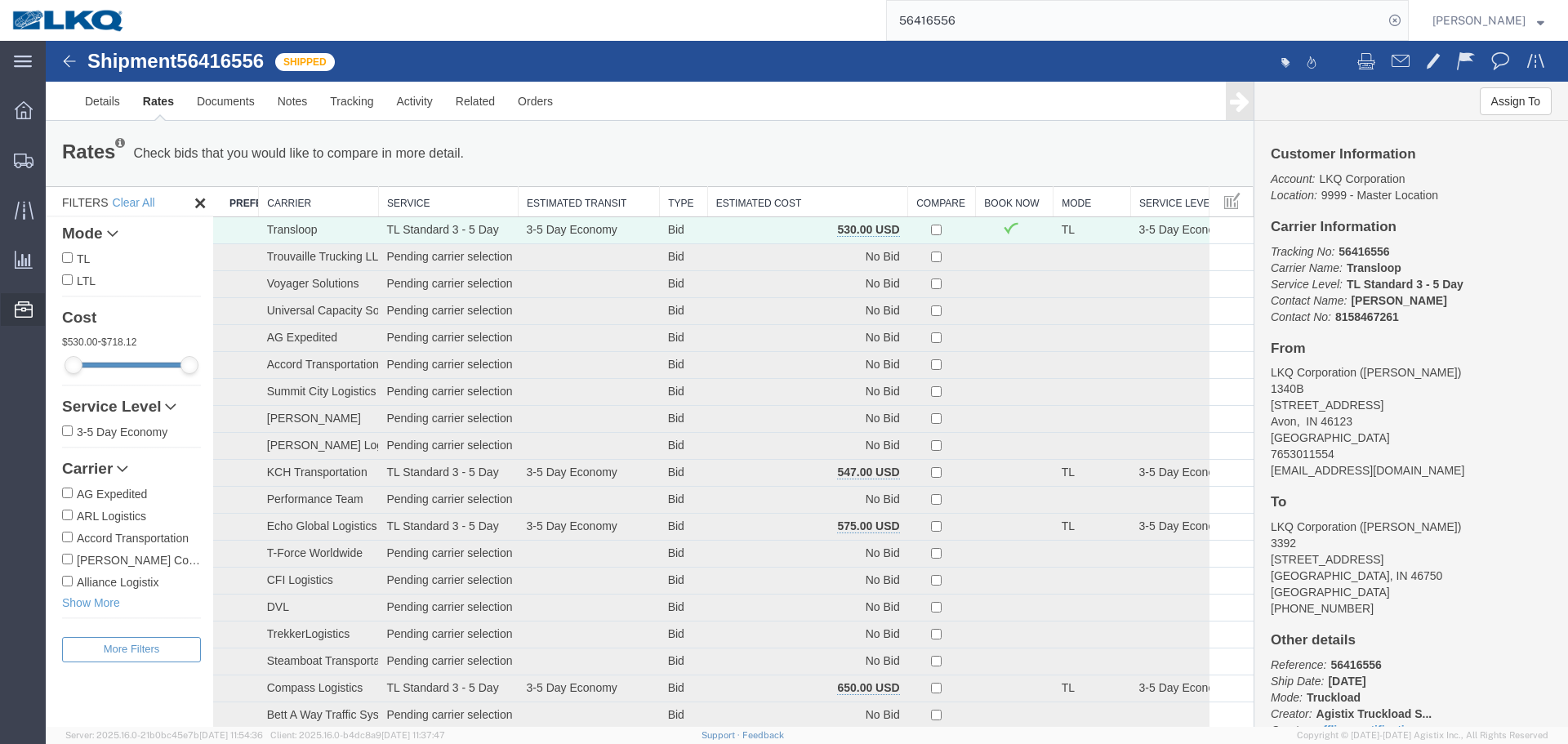
click at [0, 0] on span "Location Appointment" at bounding box center [0, 0] width 0 height 0
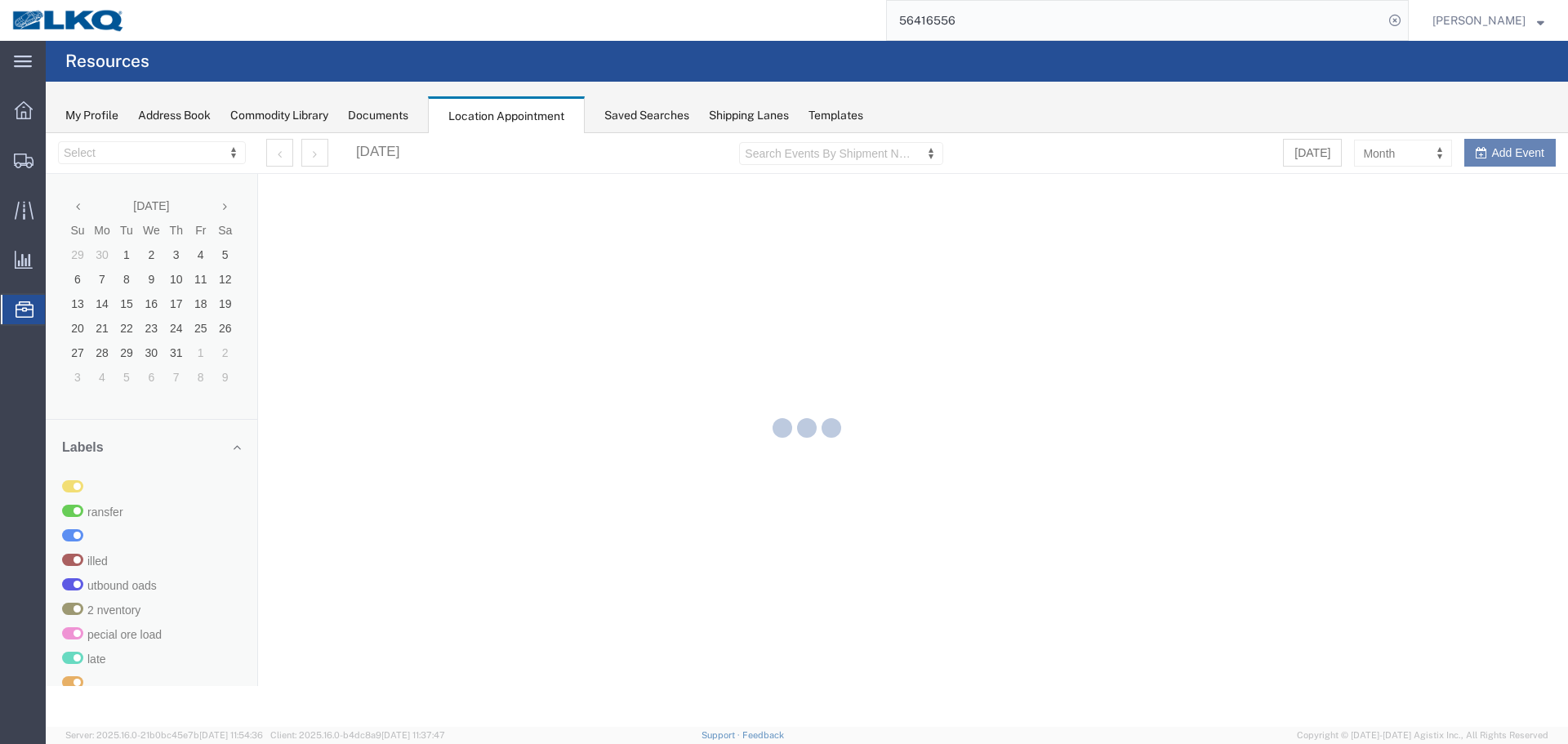
select select "28018"
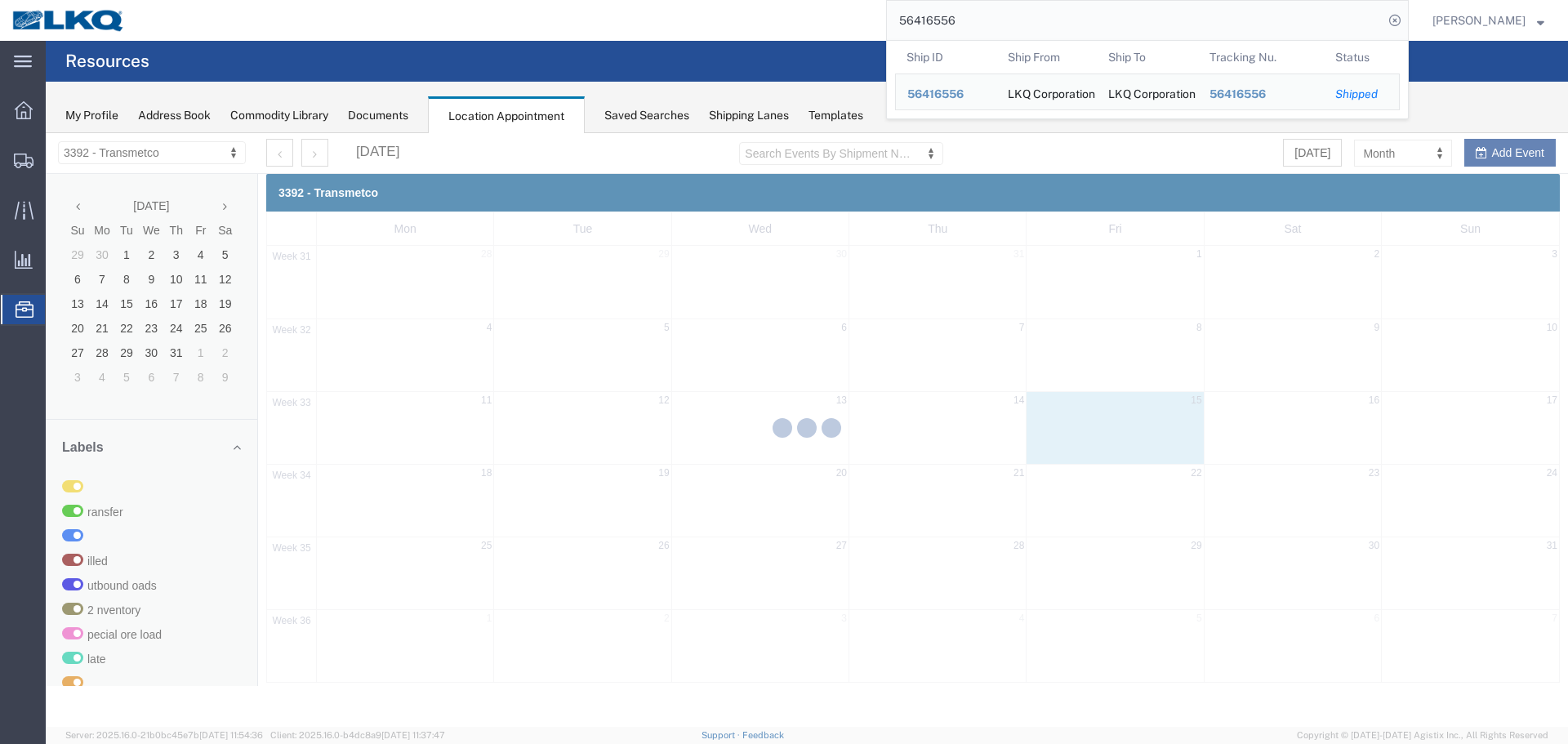
click at [808, 15] on div "56416556 Ship ID Ship From Ship To Tracking Nu. Status Ship ID 56416556 Ship Fr…" at bounding box center [772, 20] width 1271 height 41
